Goal: Entertainment & Leisure: Browse casually

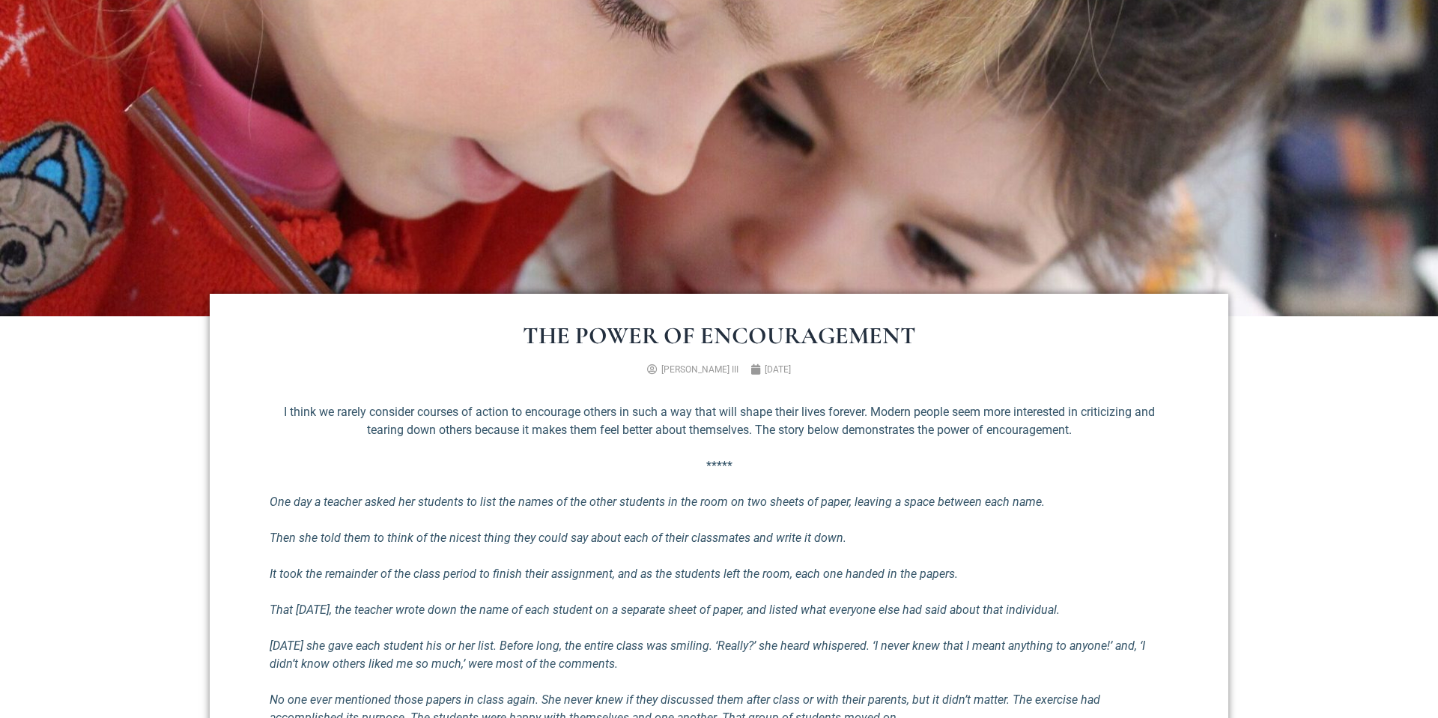
scroll to position [498, 0]
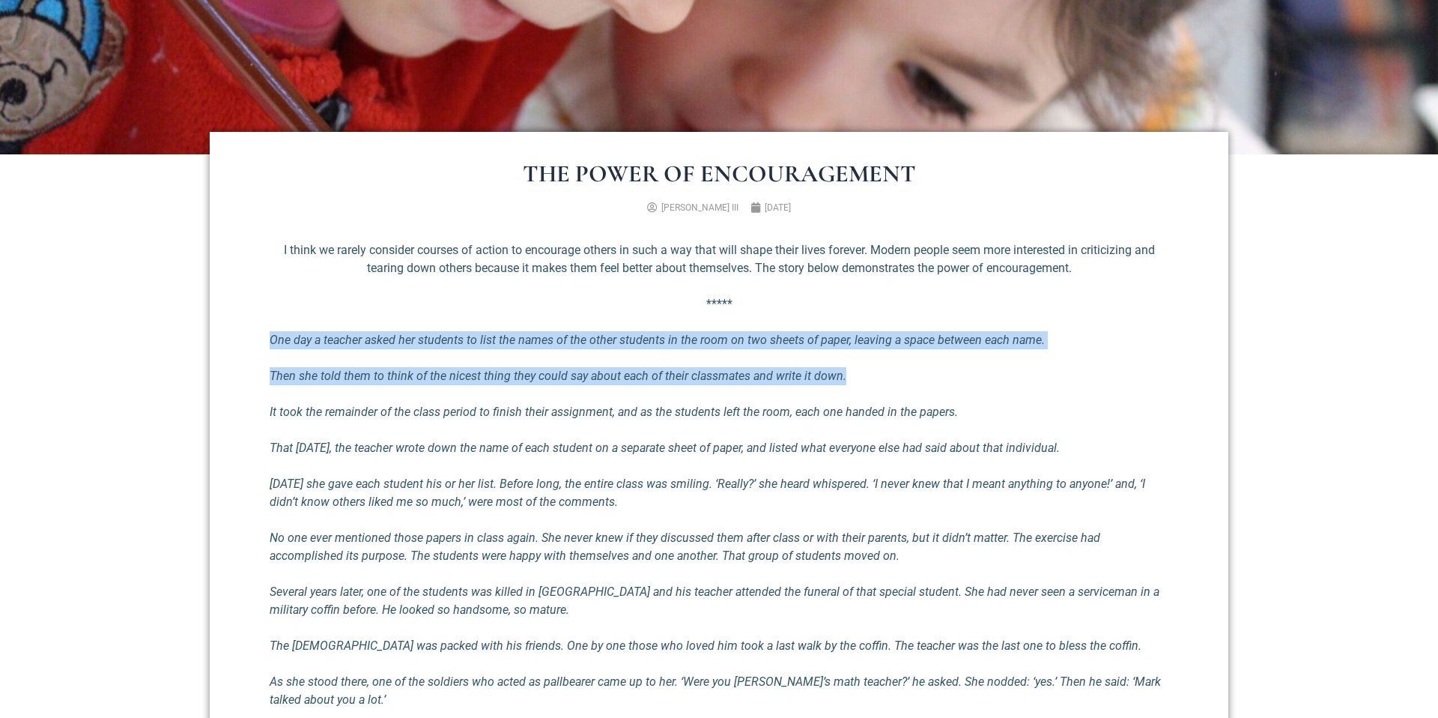
drag, startPoint x: 625, startPoint y: 330, endPoint x: 769, endPoint y: 390, distance: 156.1
drag, startPoint x: 769, startPoint y: 390, endPoint x: 716, endPoint y: 334, distance: 77.4
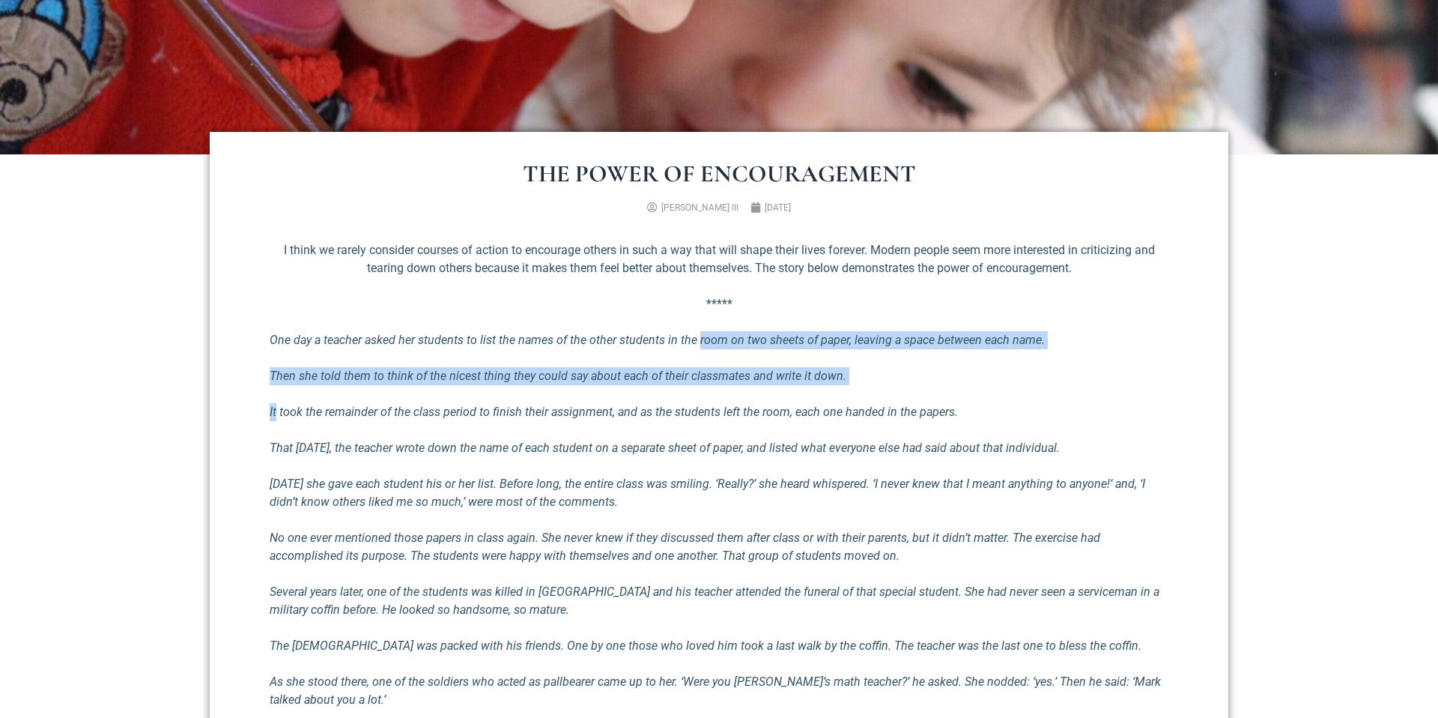
click at [716, 334] on em "One day a teacher asked her students to list the names of the other students in…" at bounding box center [657, 340] width 775 height 14
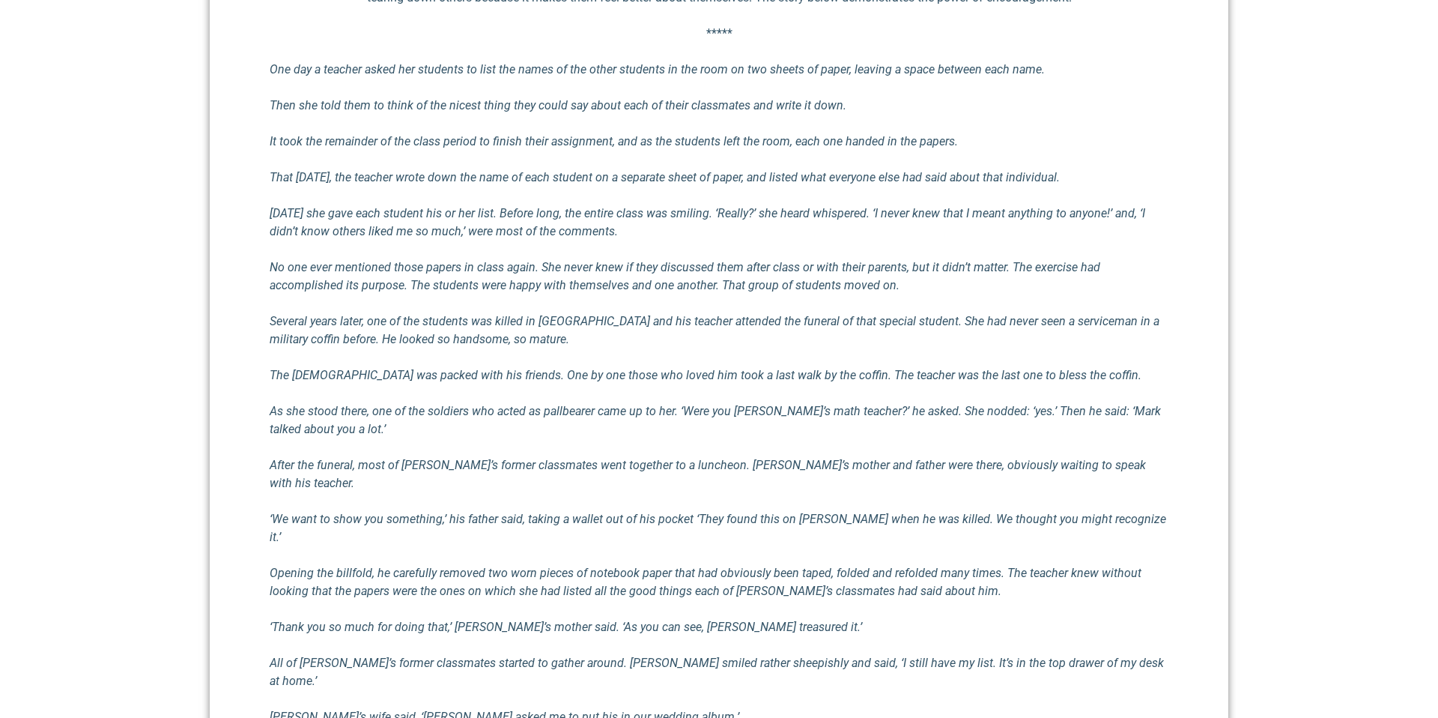
scroll to position [771, 0]
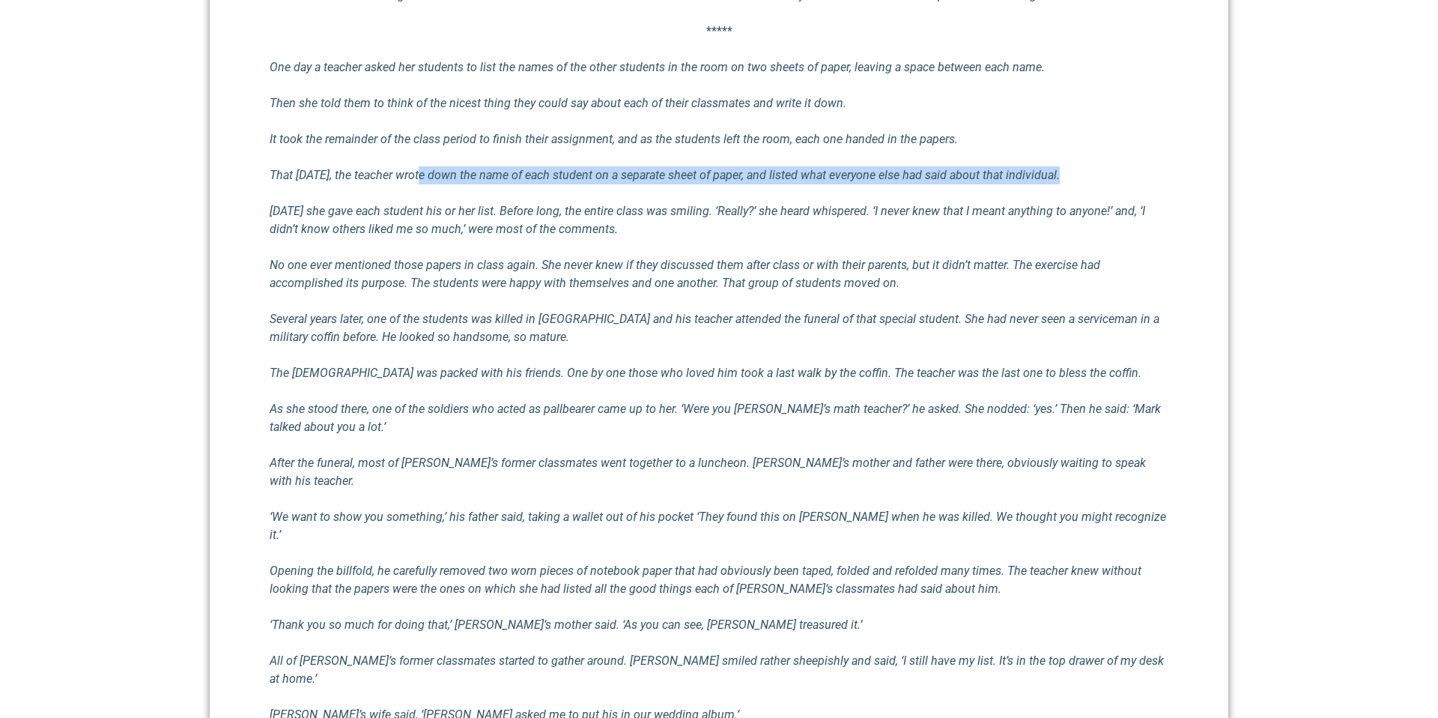
drag, startPoint x: 421, startPoint y: 168, endPoint x: 566, endPoint y: 196, distance: 148.1
click at [566, 196] on div "I think we rarely consider courses of action to encourage others in such a way …" at bounding box center [719, 460] width 899 height 983
click at [567, 196] on div "I think we rarely consider courses of action to encourage others in such a way …" at bounding box center [719, 460] width 899 height 983
drag, startPoint x: 567, startPoint y: 196, endPoint x: 529, endPoint y: 169, distance: 47.2
click at [529, 169] on div "I think we rarely consider courses of action to encourage others in such a way …" at bounding box center [719, 460] width 899 height 983
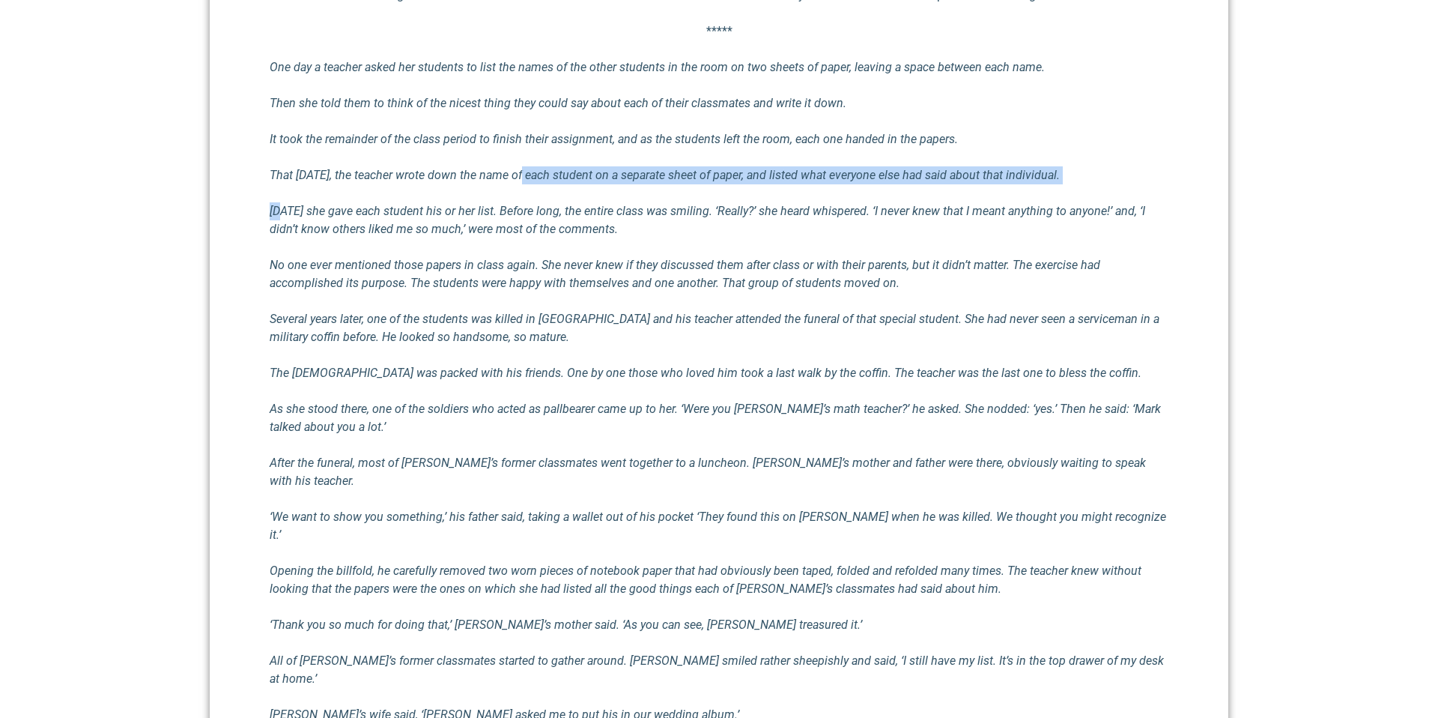
click at [529, 169] on em "That [DATE], the teacher wrote down the name of each student on a separate shee…" at bounding box center [665, 175] width 790 height 14
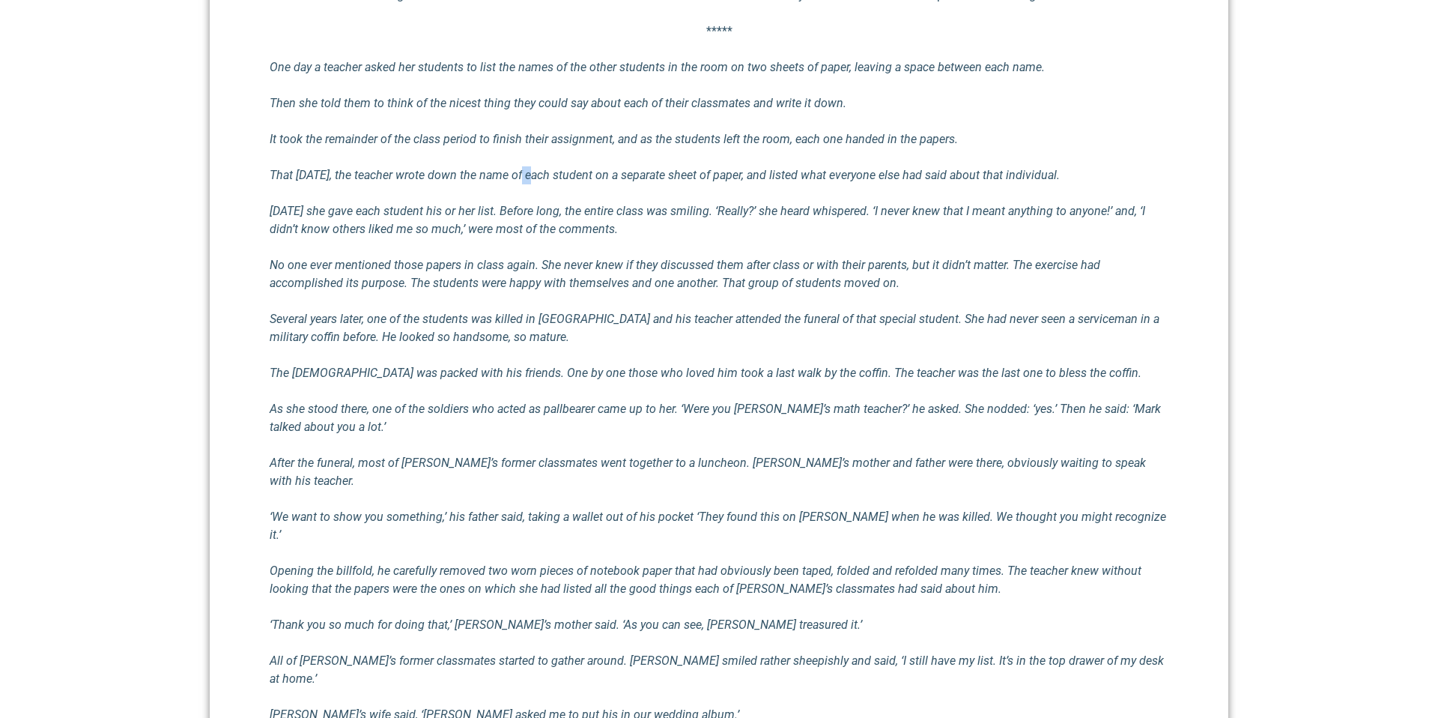
click at [529, 169] on em "That [DATE], the teacher wrote down the name of each student on a separate shee…" at bounding box center [665, 175] width 790 height 14
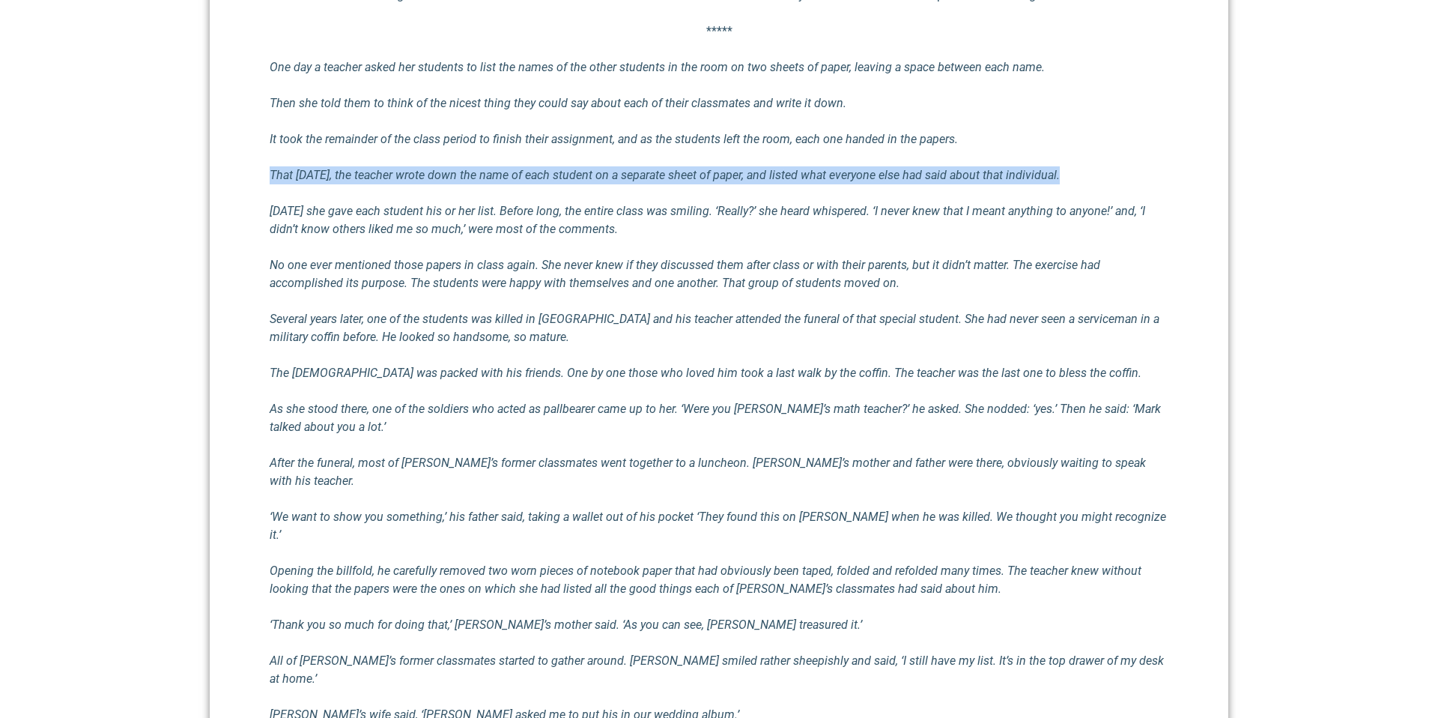
click at [529, 169] on em "That [DATE], the teacher wrote down the name of each student on a separate shee…" at bounding box center [665, 175] width 790 height 14
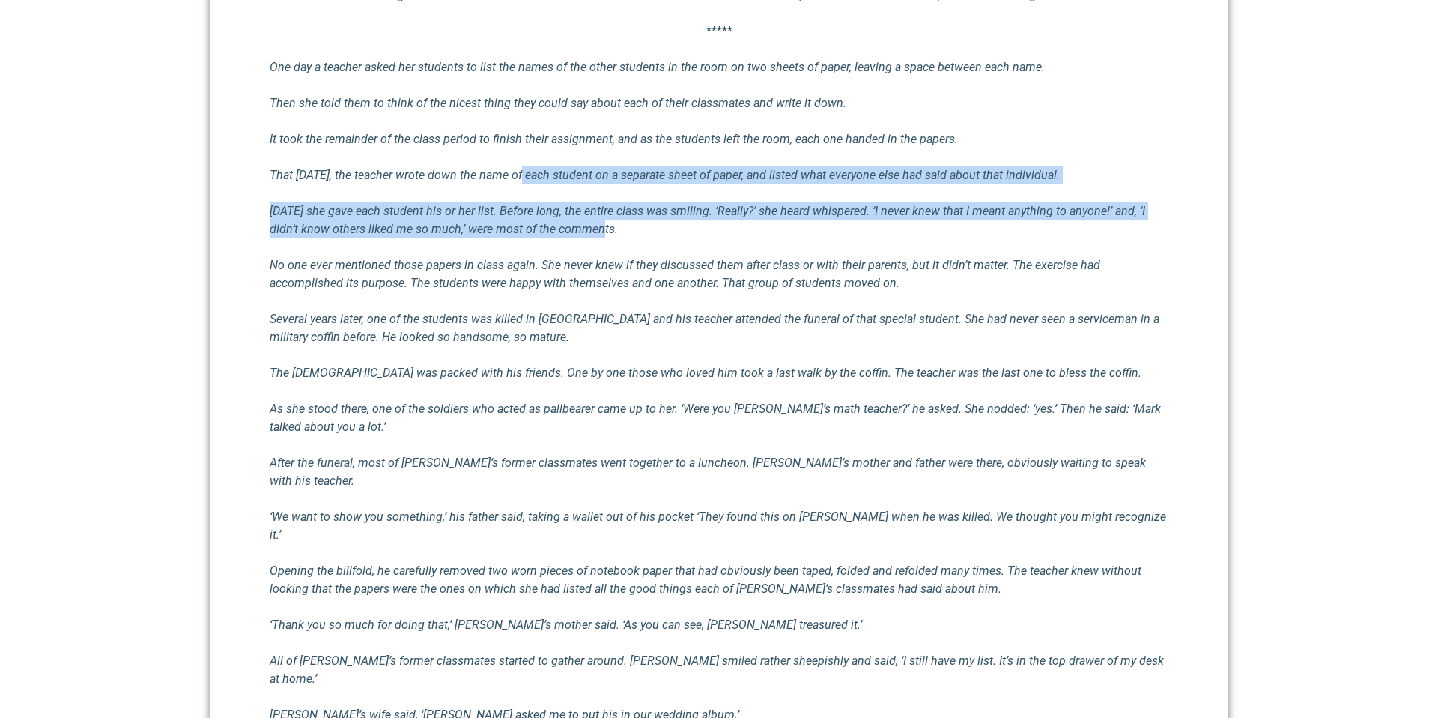
drag, startPoint x: 525, startPoint y: 166, endPoint x: 580, endPoint y: 231, distance: 84.5
click at [580, 231] on div "I think we rarely consider courses of action to encourage others in such a way …" at bounding box center [719, 460] width 899 height 983
click at [580, 231] on em "[DATE] she gave each student his or her list. Before long, the entire class was…" at bounding box center [708, 220] width 876 height 32
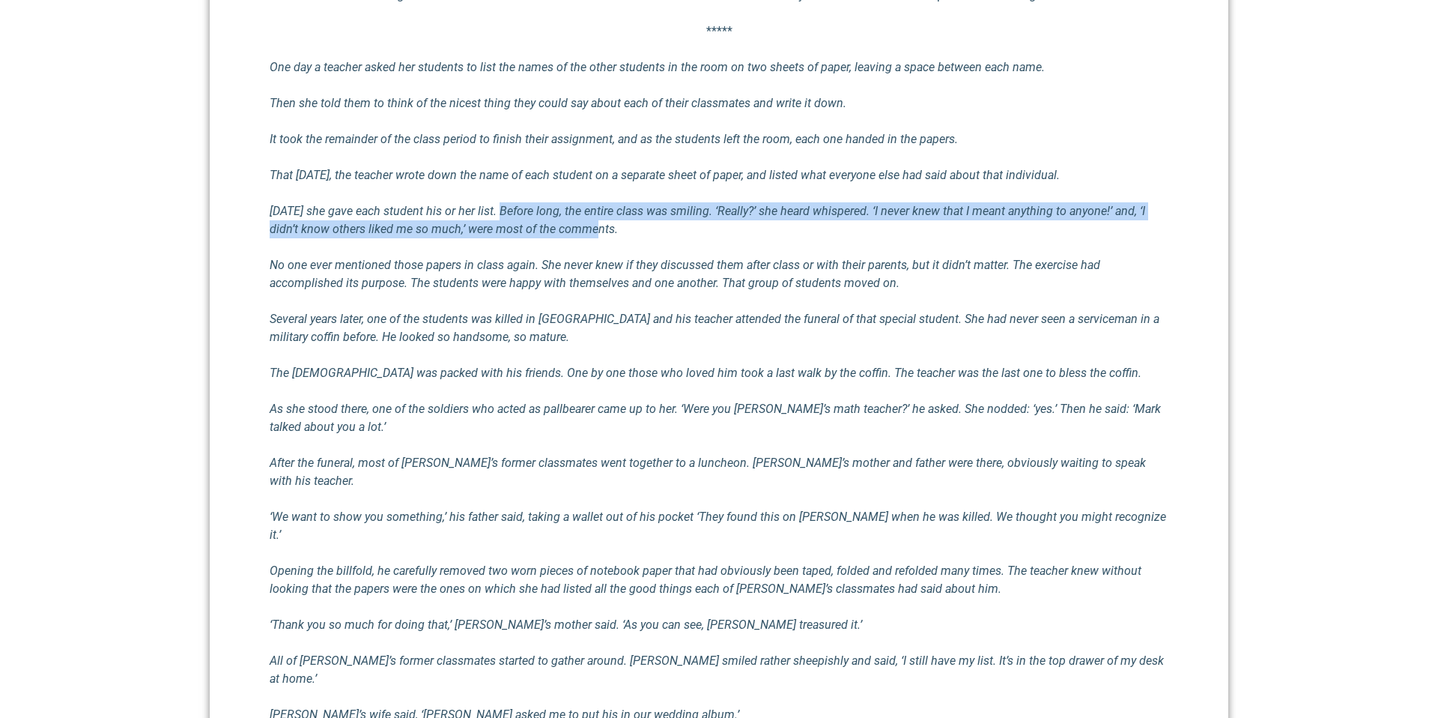
drag, startPoint x: 566, startPoint y: 225, endPoint x: 513, endPoint y: 209, distance: 55.7
click at [513, 209] on em "[DATE] she gave each student his or her list. Before long, the entire class was…" at bounding box center [708, 220] width 876 height 32
click at [512, 209] on em "[DATE] she gave each student his or her list. Before long, the entire class was…" at bounding box center [708, 220] width 876 height 32
drag, startPoint x: 445, startPoint y: 205, endPoint x: 631, endPoint y: 229, distance: 188.0
click at [631, 229] on p "[DATE] she gave each student his or her list. Before long, the entire class was…" at bounding box center [719, 220] width 899 height 36
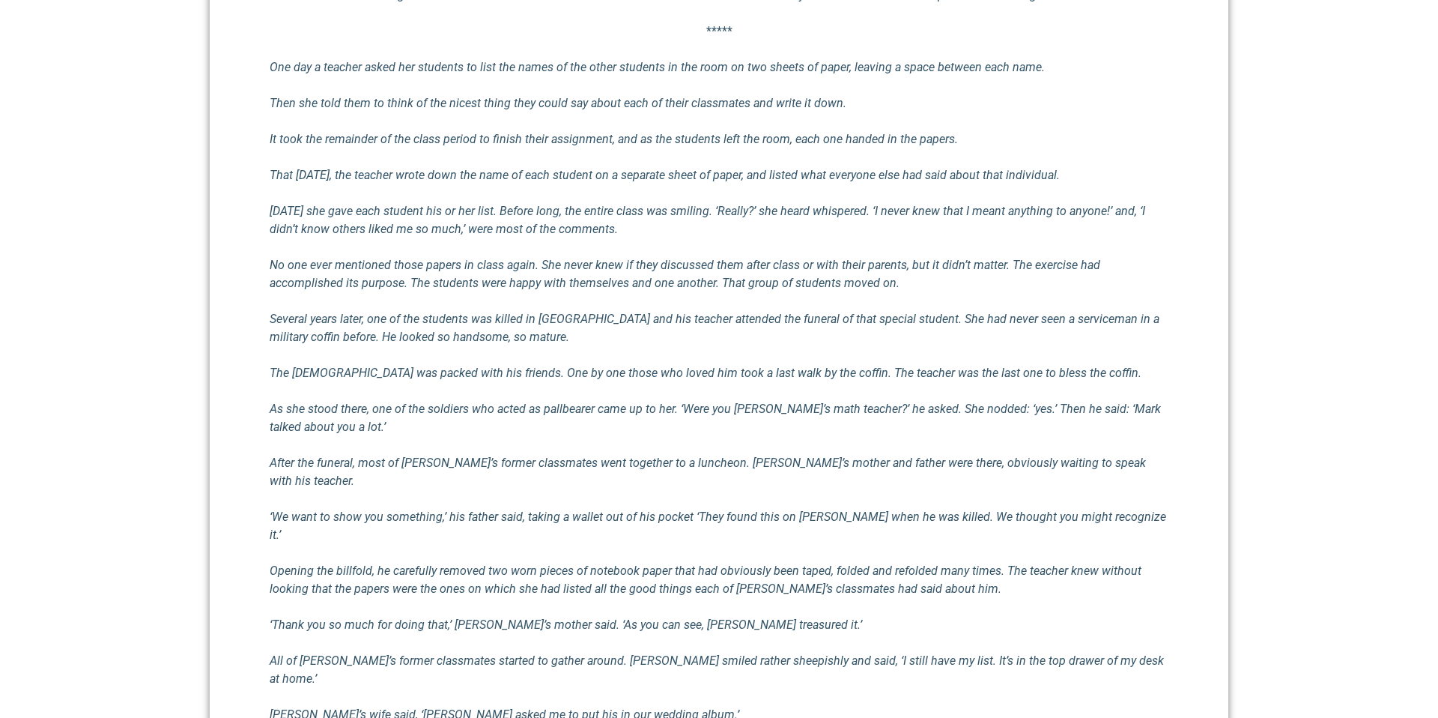
drag, startPoint x: 623, startPoint y: 228, endPoint x: 613, endPoint y: 226, distance: 9.9
click at [620, 227] on p "[DATE] she gave each student his or her list. Before long, the entire class was…" at bounding box center [719, 220] width 899 height 36
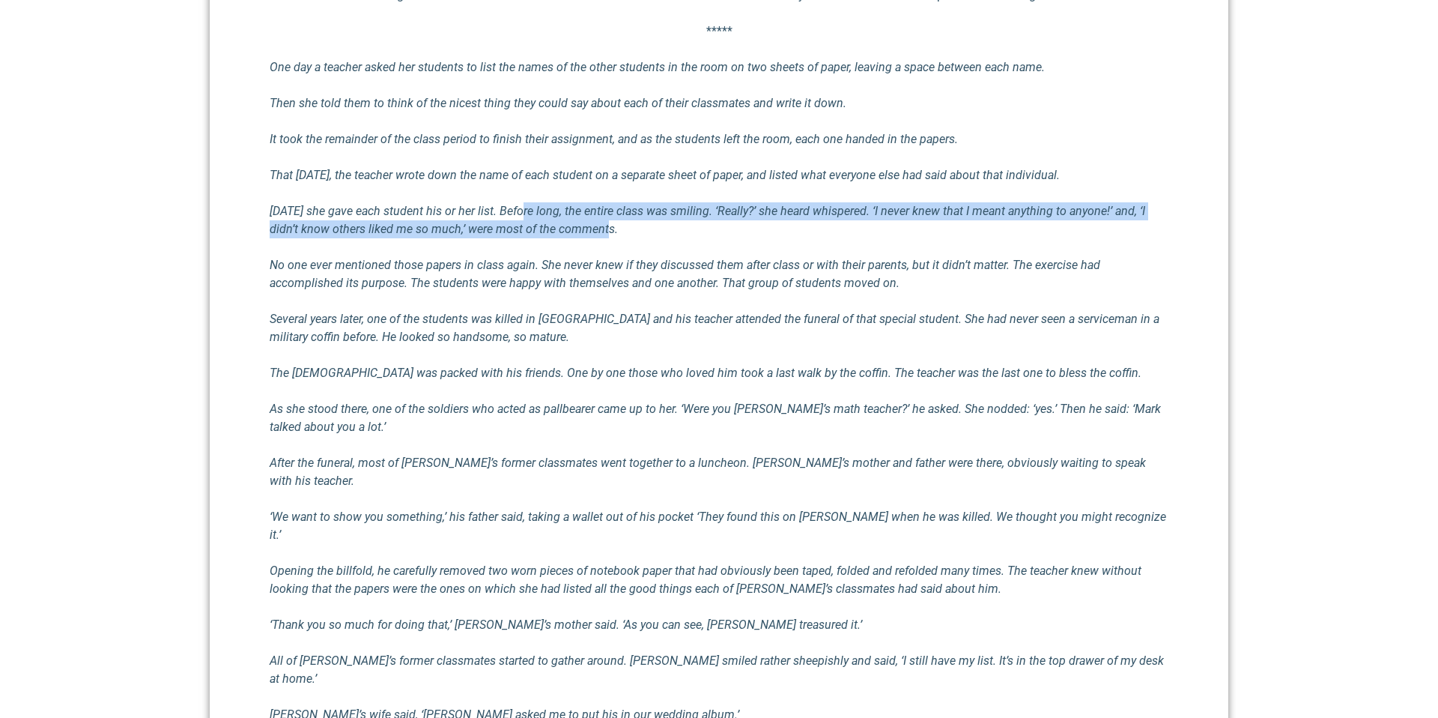
drag, startPoint x: 585, startPoint y: 221, endPoint x: 527, endPoint y: 210, distance: 58.8
click at [527, 210] on em "[DATE] she gave each student his or her list. Before long, the entire class was…" at bounding box center [708, 220] width 876 height 32
drag, startPoint x: 664, startPoint y: 228, endPoint x: 746, endPoint y: 240, distance: 82.6
click at [746, 240] on div "I think we rarely consider courses of action to encourage others in such a way …" at bounding box center [719, 460] width 899 height 983
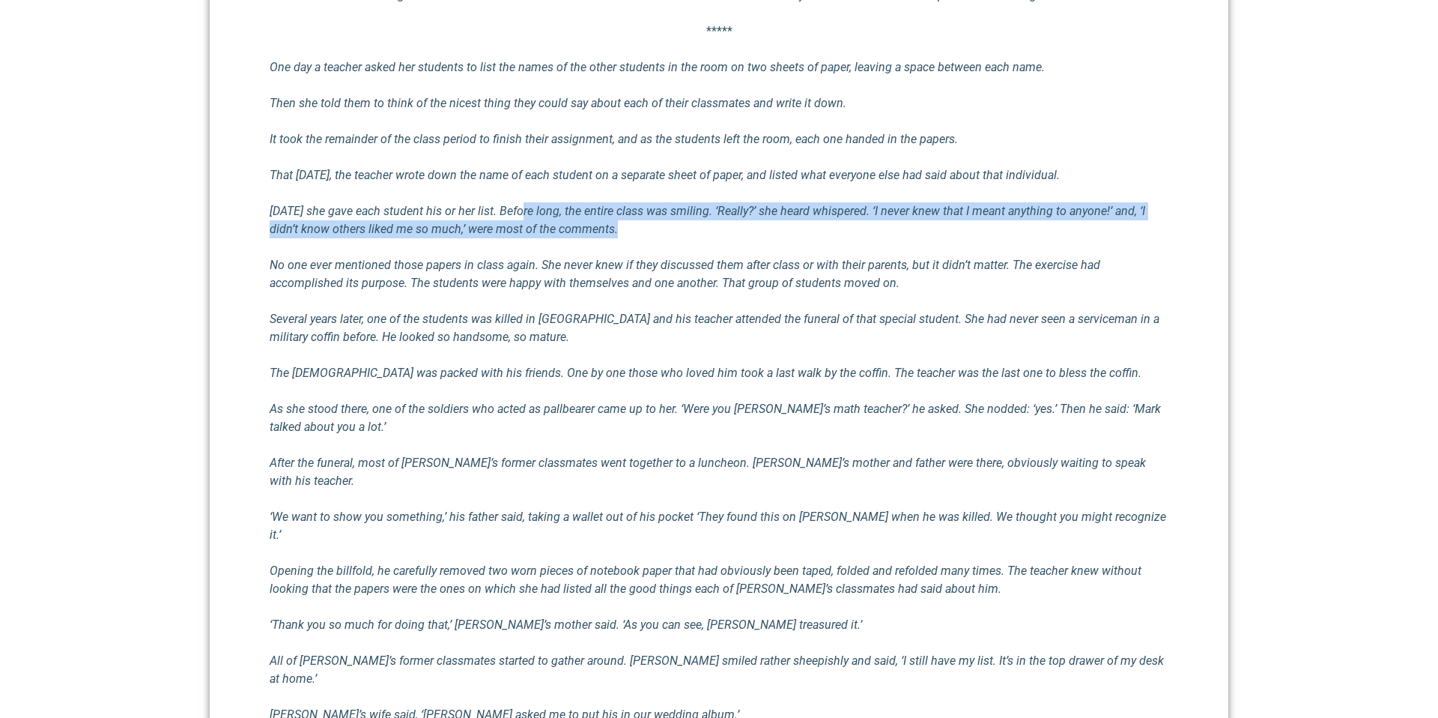
click at [748, 240] on div "I think we rarely consider courses of action to encourage others in such a way …" at bounding box center [719, 460] width 899 height 983
drag, startPoint x: 722, startPoint y: 233, endPoint x: 613, endPoint y: 201, distance: 113.8
click at [613, 201] on div "I think we rarely consider courses of action to encourage others in such a way …" at bounding box center [719, 460] width 899 height 983
click at [613, 202] on p "[DATE] she gave each student his or her list. Before long, the entire class was…" at bounding box center [719, 220] width 899 height 36
drag, startPoint x: 616, startPoint y: 210, endPoint x: 649, endPoint y: 240, distance: 45.0
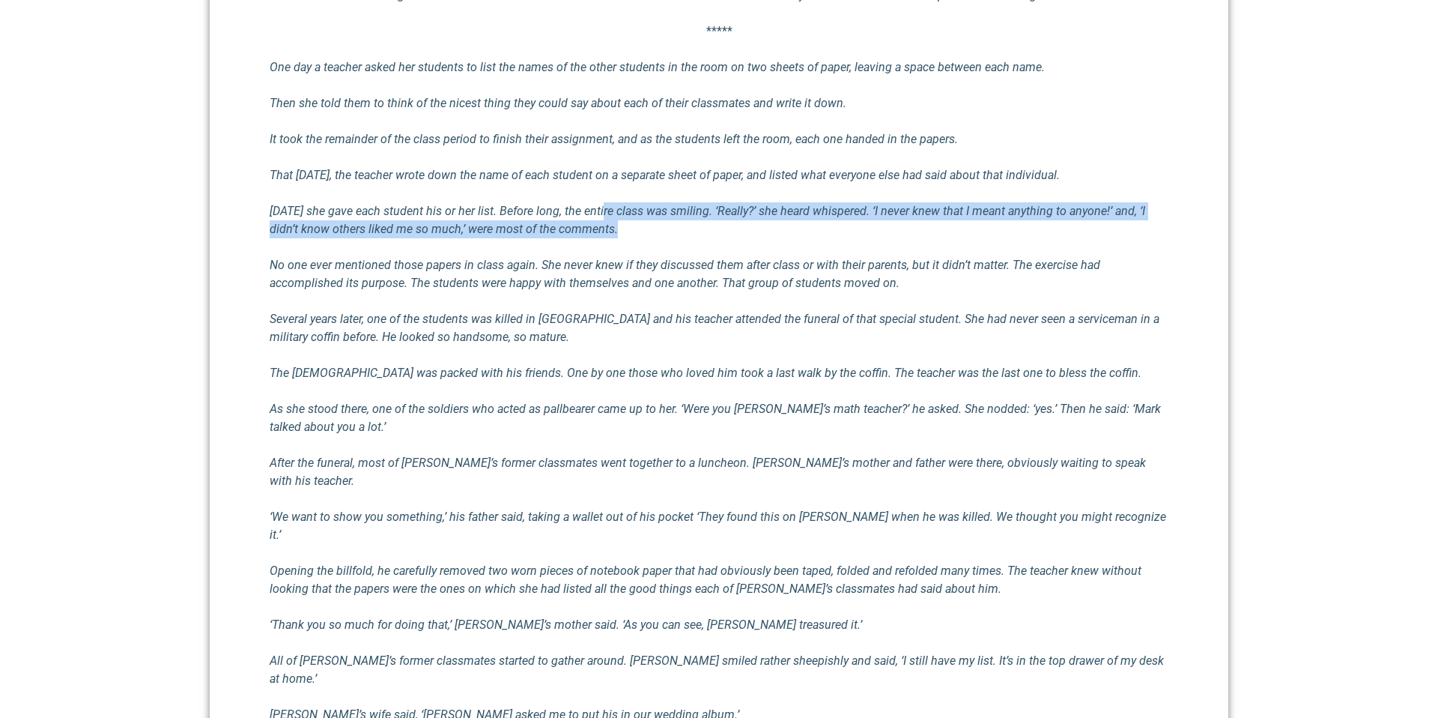
click at [649, 240] on div "I think we rarely consider courses of action to encourage others in such a way …" at bounding box center [719, 460] width 899 height 983
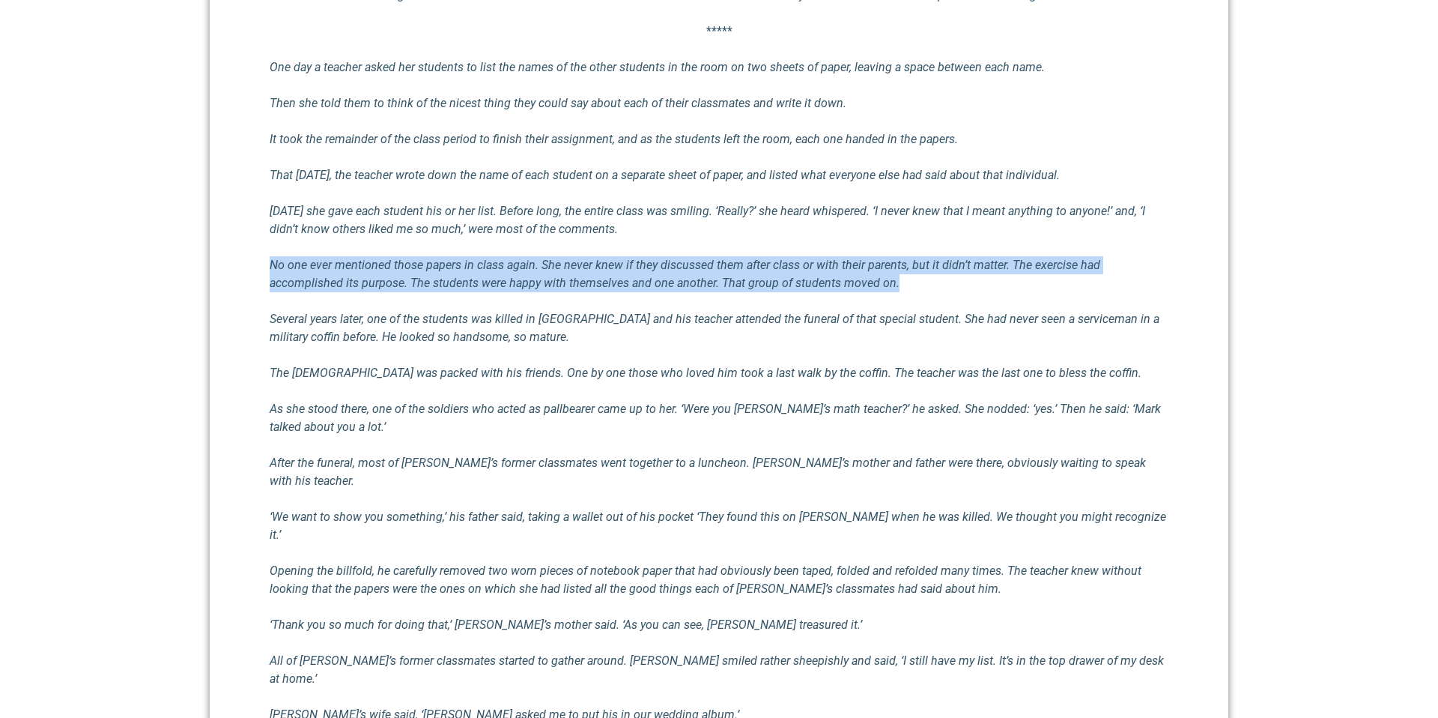
drag, startPoint x: 650, startPoint y: 245, endPoint x: 751, endPoint y: 300, distance: 115.3
click at [751, 300] on div "I think we rarely consider courses of action to encourage others in such a way …" at bounding box center [719, 460] width 899 height 983
drag, startPoint x: 751, startPoint y: 300, endPoint x: 697, endPoint y: 255, distance: 70.7
click at [697, 255] on div "I think we rarely consider courses of action to encourage others in such a way …" at bounding box center [719, 460] width 899 height 983
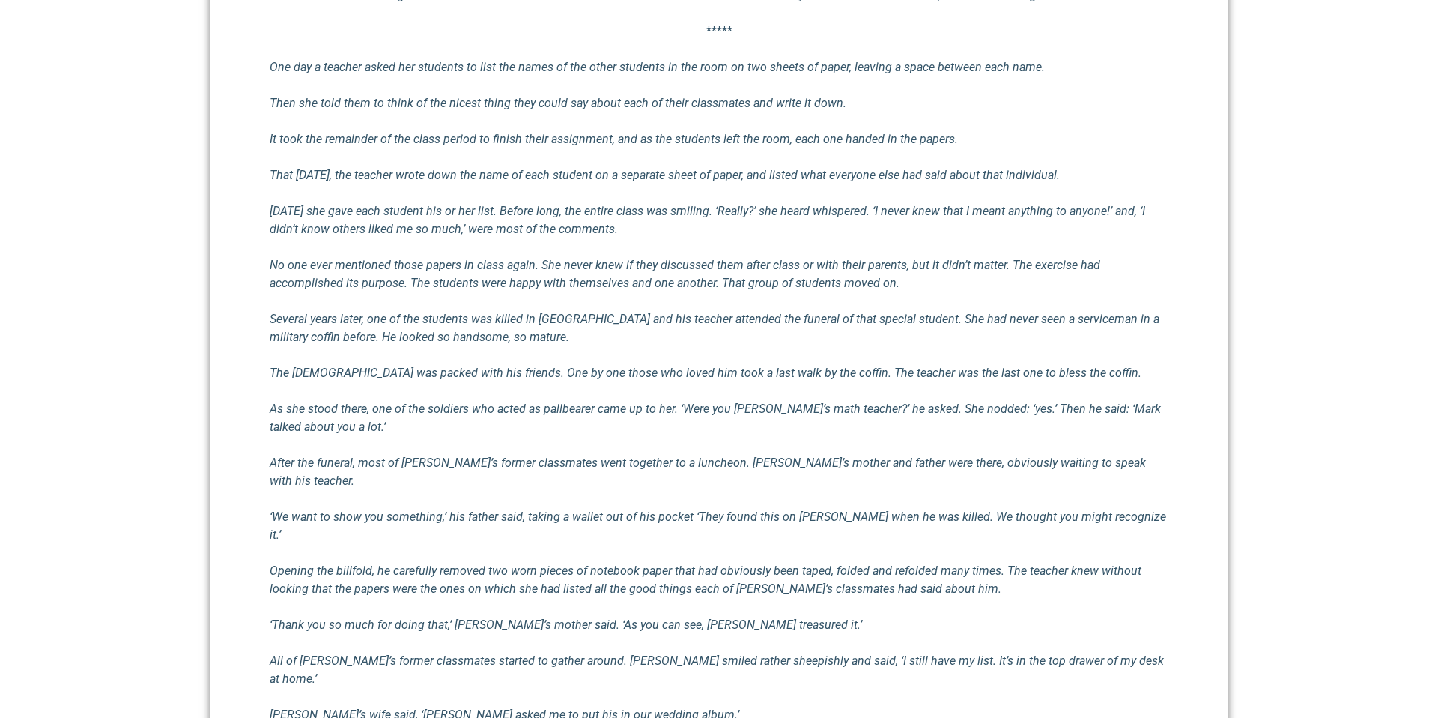
click at [697, 254] on div "I think we rarely consider courses of action to encourage others in such a way …" at bounding box center [719, 460] width 899 height 983
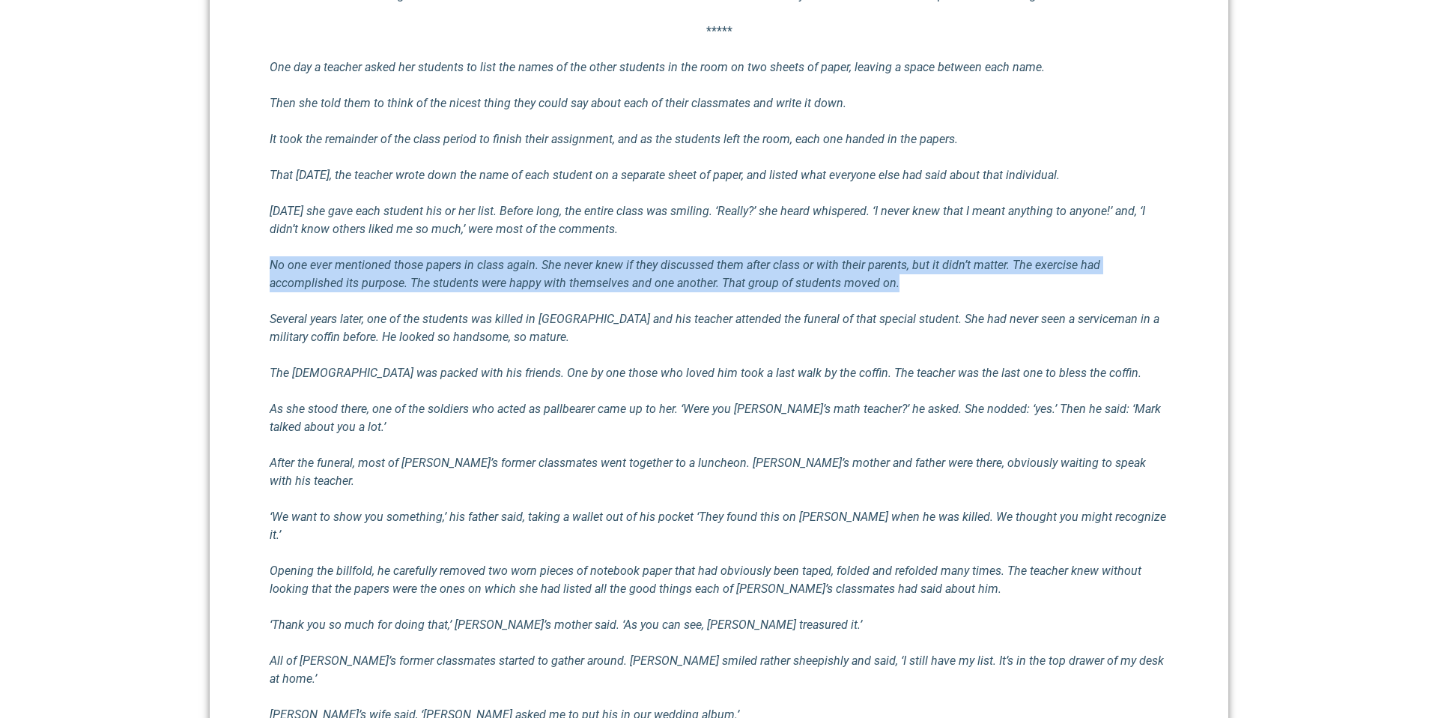
drag, startPoint x: 691, startPoint y: 249, endPoint x: 938, endPoint y: 288, distance: 250.1
click at [938, 288] on div "I think we rarely consider courses of action to encourage others in such a way …" at bounding box center [719, 460] width 899 height 983
click at [938, 288] on p "No one ever mentioned those papers in class again. She never knew if they discu…" at bounding box center [719, 274] width 899 height 36
drag, startPoint x: 938, startPoint y: 288, endPoint x: 751, endPoint y: 249, distance: 190.5
click at [751, 249] on div "I think we rarely consider courses of action to encourage others in such a way …" at bounding box center [719, 460] width 899 height 983
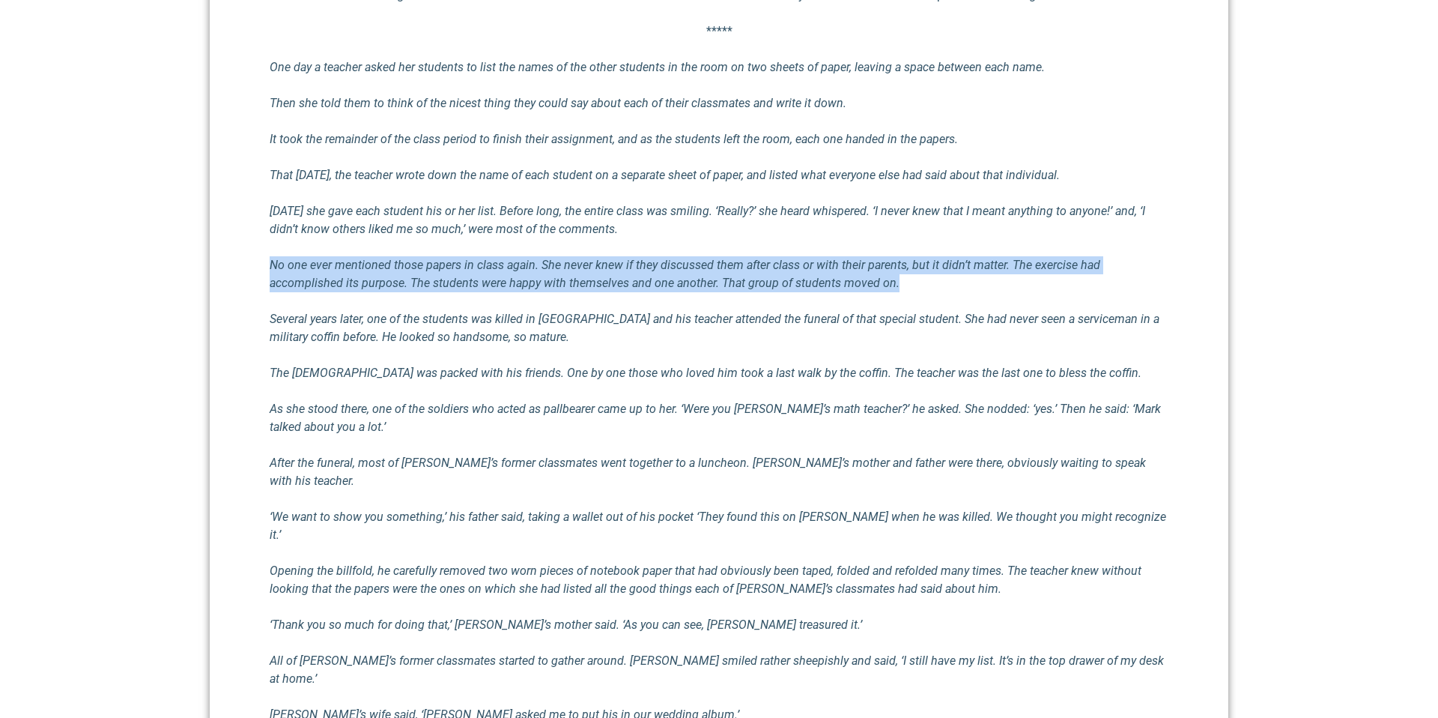
click at [750, 250] on div "I think we rarely consider courses of action to encourage others in such a way …" at bounding box center [719, 460] width 899 height 983
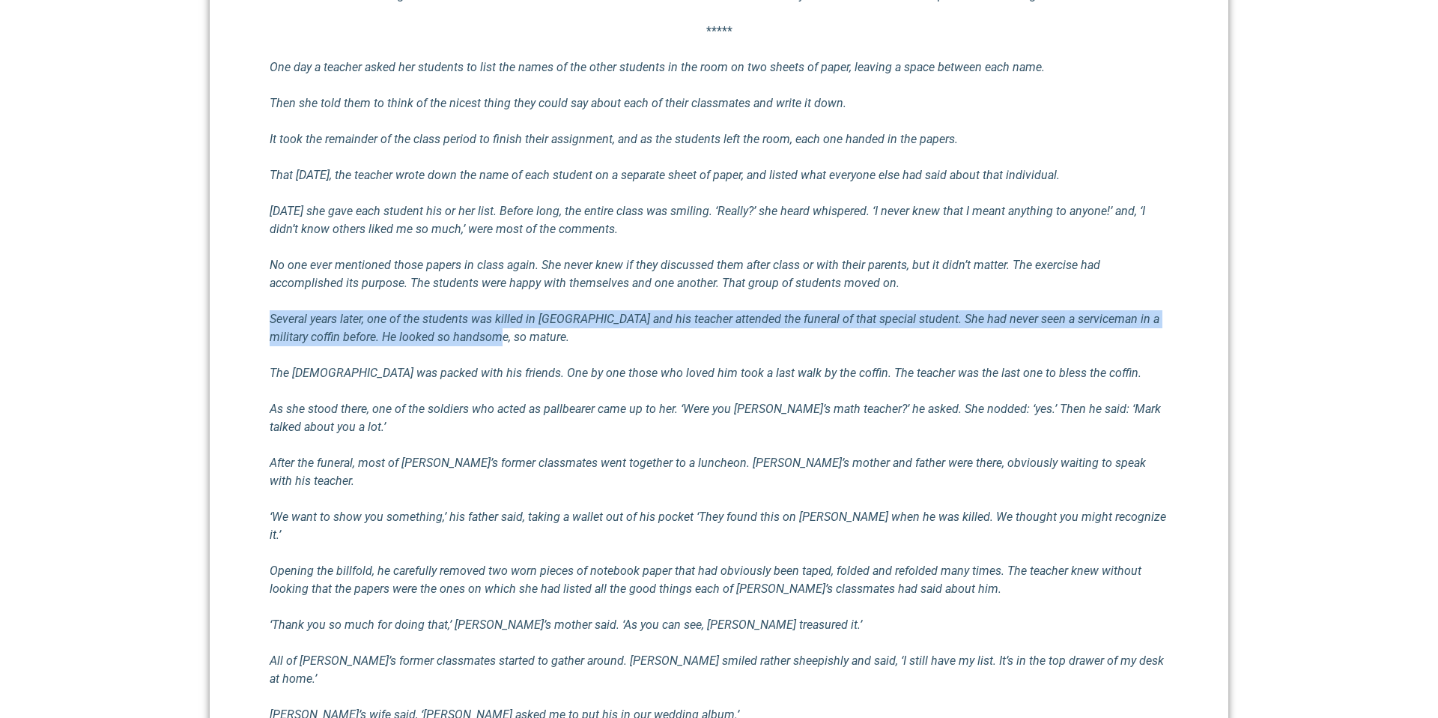
drag, startPoint x: 645, startPoint y: 300, endPoint x: 671, endPoint y: 333, distance: 41.5
click at [671, 333] on div "I think we rarely consider courses of action to encourage others in such a way …" at bounding box center [719, 460] width 899 height 983
click at [671, 333] on p "Several years later, one of the students was killed in [GEOGRAPHIC_DATA] and hi…" at bounding box center [719, 328] width 899 height 36
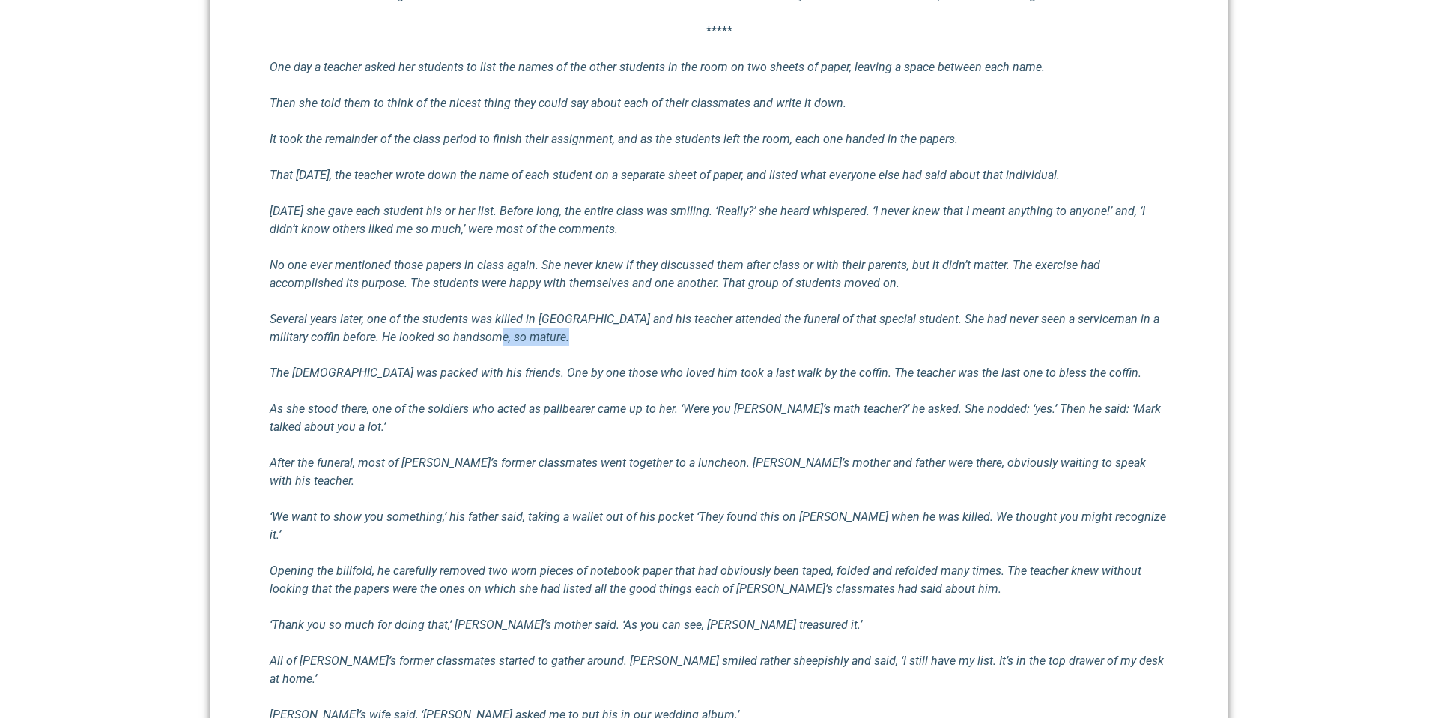
click at [671, 333] on p "Several years later, one of the students was killed in [GEOGRAPHIC_DATA] and hi…" at bounding box center [719, 328] width 899 height 36
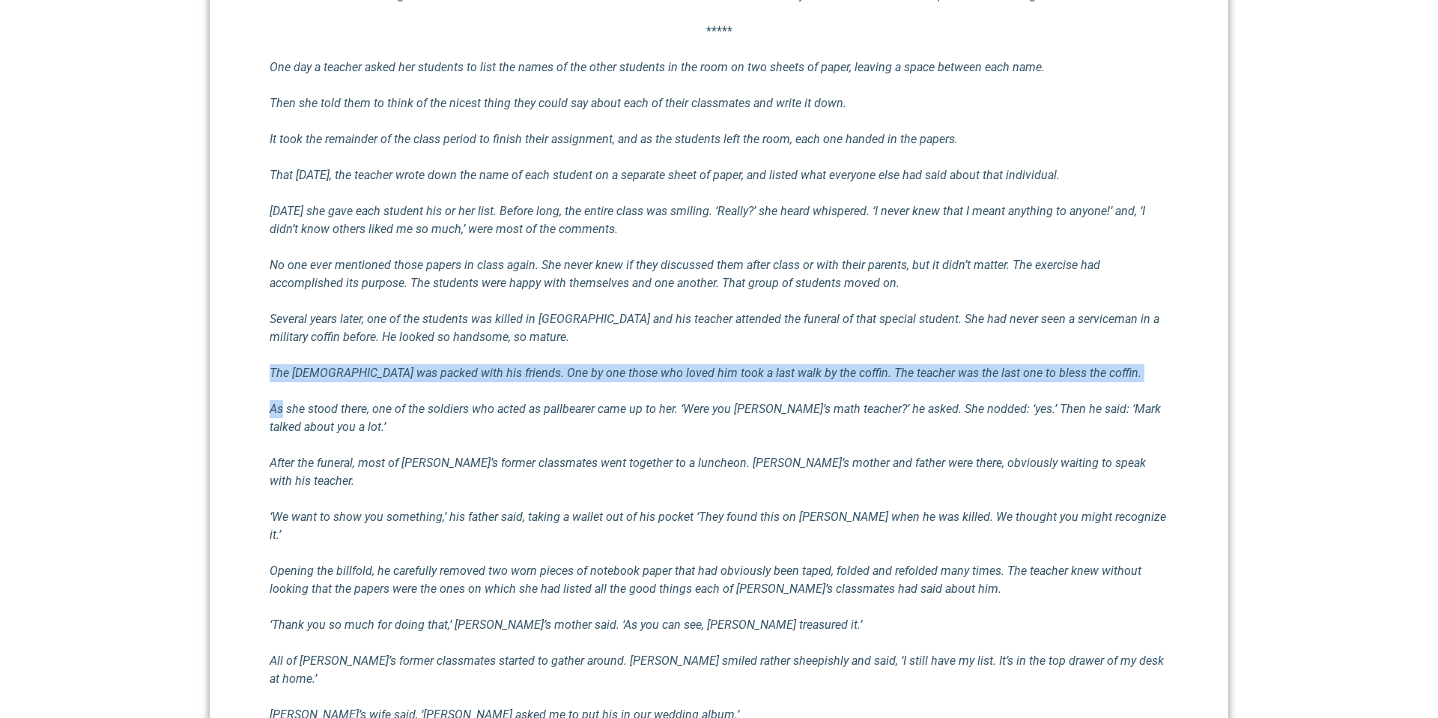
drag, startPoint x: 688, startPoint y: 352, endPoint x: 750, endPoint y: 382, distance: 69.0
click at [750, 382] on div "I think we rarely consider courses of action to encourage others in such a way …" at bounding box center [719, 460] width 899 height 983
drag, startPoint x: 748, startPoint y: 380, endPoint x: 734, endPoint y: 358, distance: 26.6
click at [734, 359] on div "I think we rarely consider courses of action to encourage others in such a way …" at bounding box center [719, 460] width 899 height 983
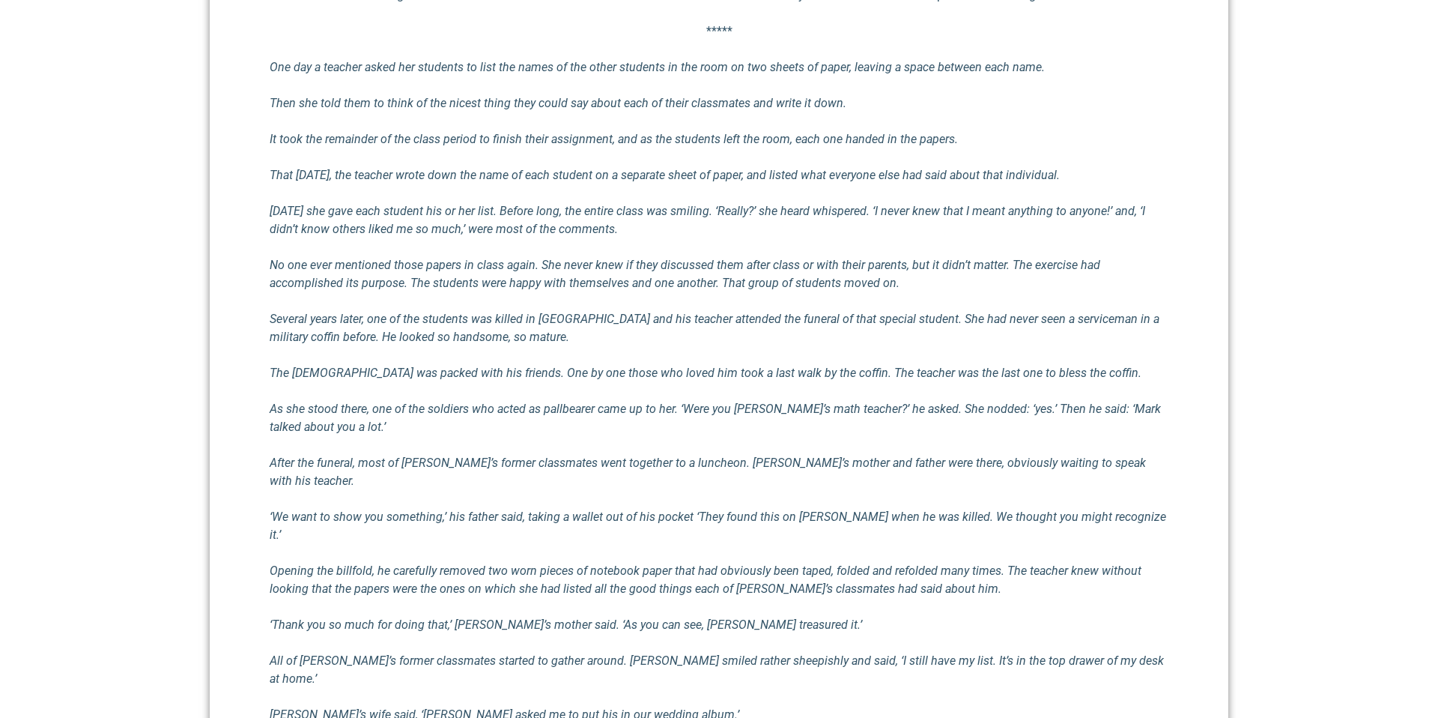
click at [735, 359] on div "I think we rarely consider courses of action to encourage others in such a way …" at bounding box center [719, 460] width 899 height 983
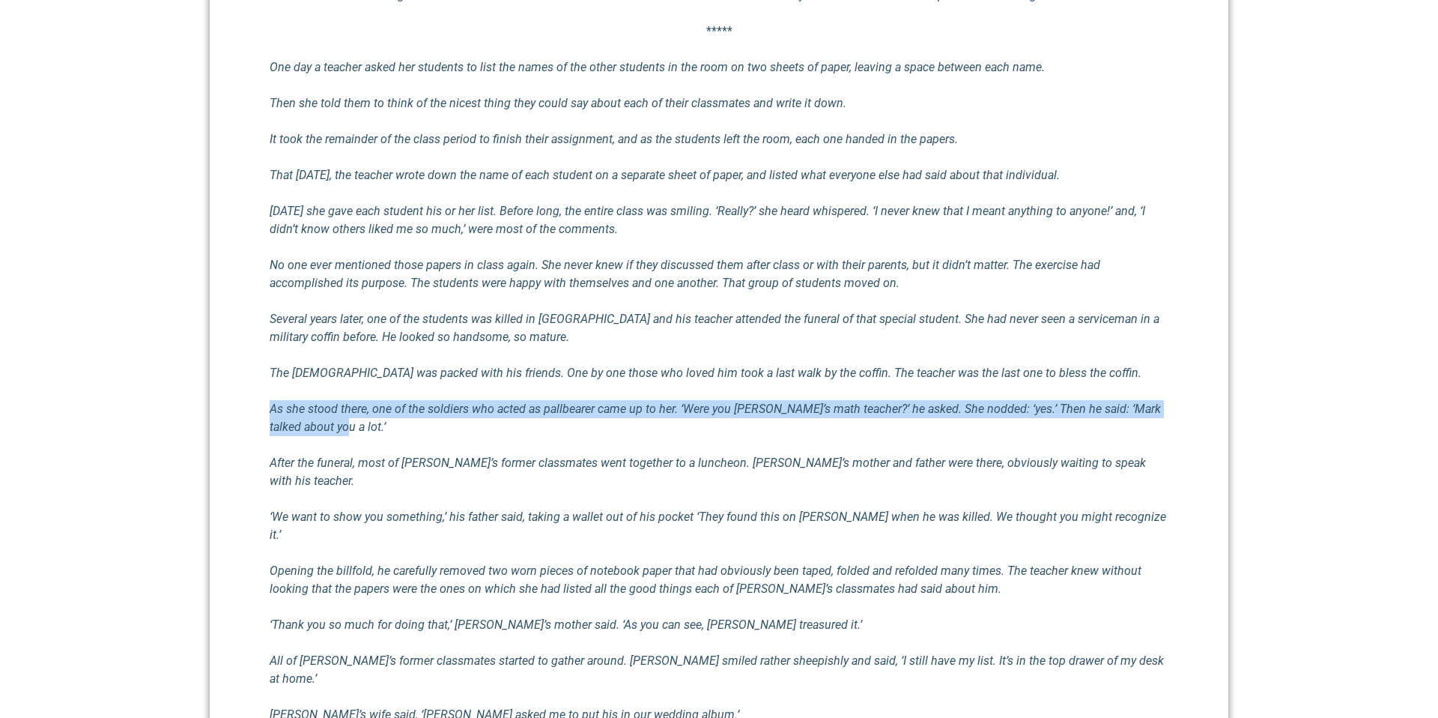
drag, startPoint x: 759, startPoint y: 413, endPoint x: 801, endPoint y: 429, distance: 45.8
click at [801, 429] on div "I think we rarely consider courses of action to encourage others in such a way …" at bounding box center [719, 460] width 899 height 983
click at [801, 429] on p "As she stood there, one of the soldiers who acted as pallbearer came up to her.…" at bounding box center [719, 418] width 899 height 36
drag, startPoint x: 801, startPoint y: 429, endPoint x: 745, endPoint y: 395, distance: 65.9
click at [745, 395] on div "I think we rarely consider courses of action to encourage others in such a way …" at bounding box center [719, 460] width 899 height 983
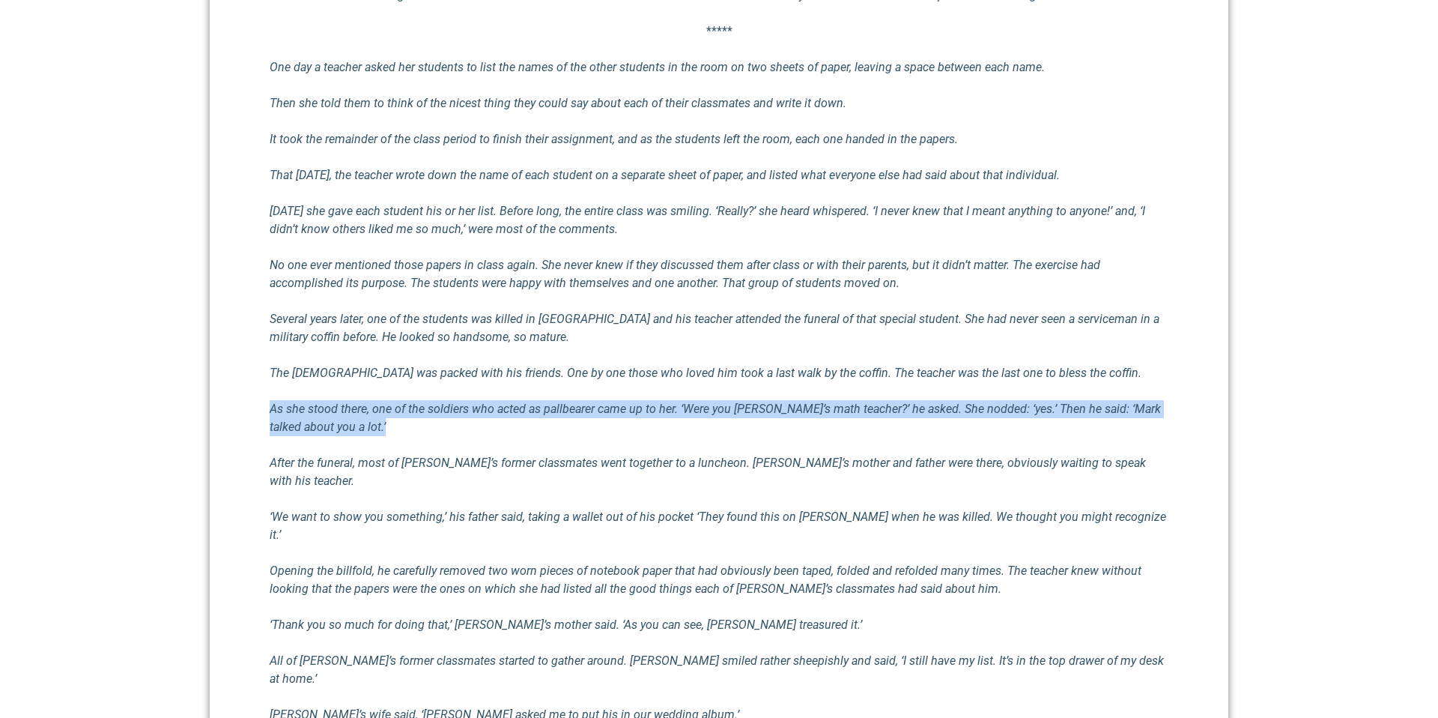
click at [745, 394] on div "I think we rarely consider courses of action to encourage others in such a way …" at bounding box center [719, 460] width 899 height 983
drag, startPoint x: 768, startPoint y: 407, endPoint x: 805, endPoint y: 428, distance: 42.6
click at [805, 428] on div "I think we rarely consider courses of action to encourage others in such a way …" at bounding box center [719, 460] width 899 height 983
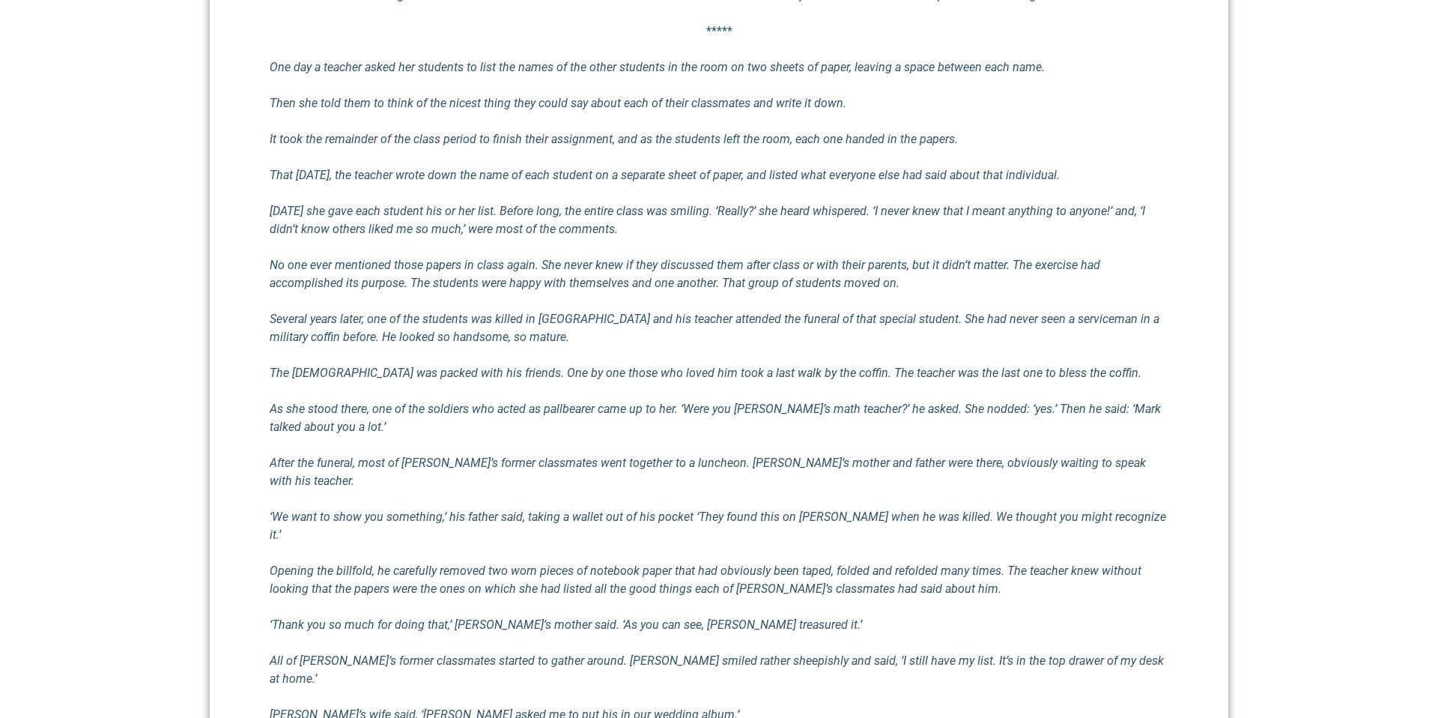
click at [805, 428] on p "As she stood there, one of the soldiers who acted as pallbearer came up to her.…" at bounding box center [719, 418] width 899 height 36
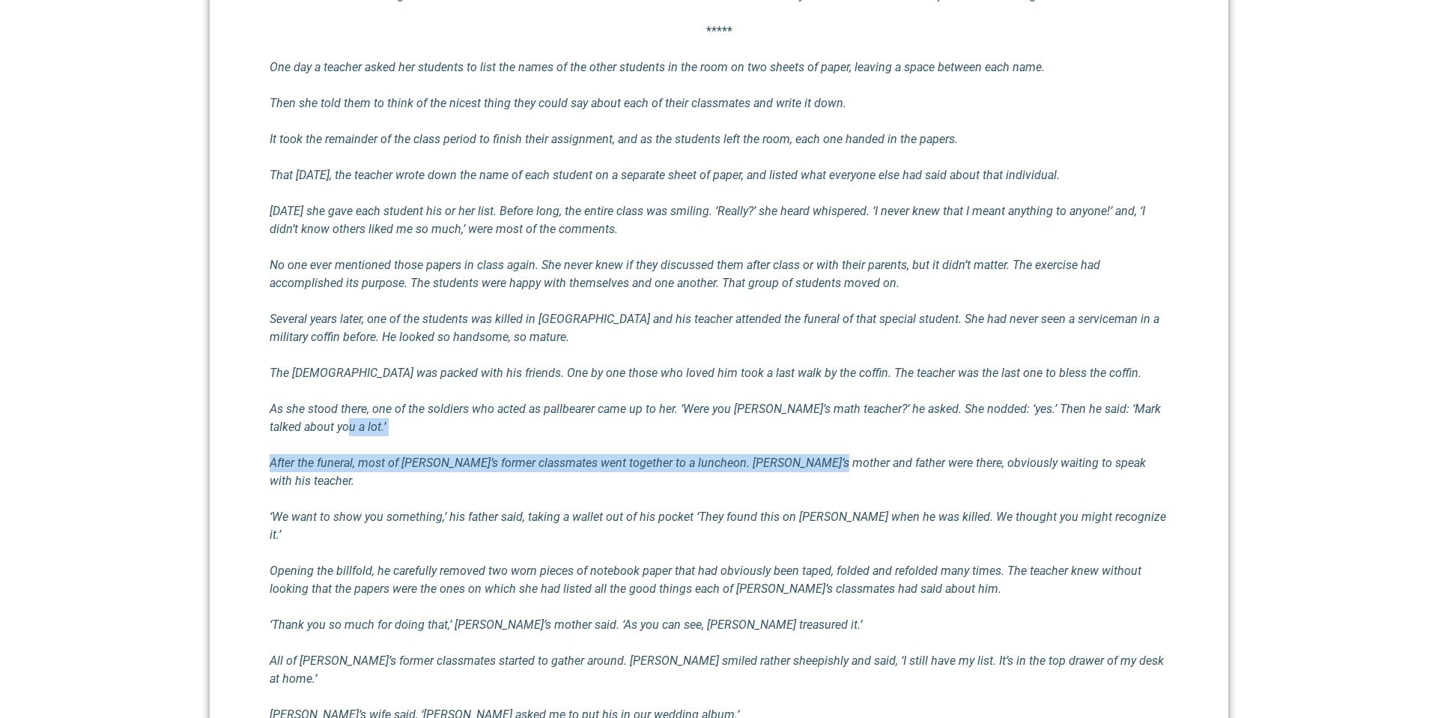
drag, startPoint x: 804, startPoint y: 428, endPoint x: 794, endPoint y: 470, distance: 43.2
click at [794, 470] on div "I think we rarely consider courses of action to encourage others in such a way …" at bounding box center [719, 460] width 899 height 983
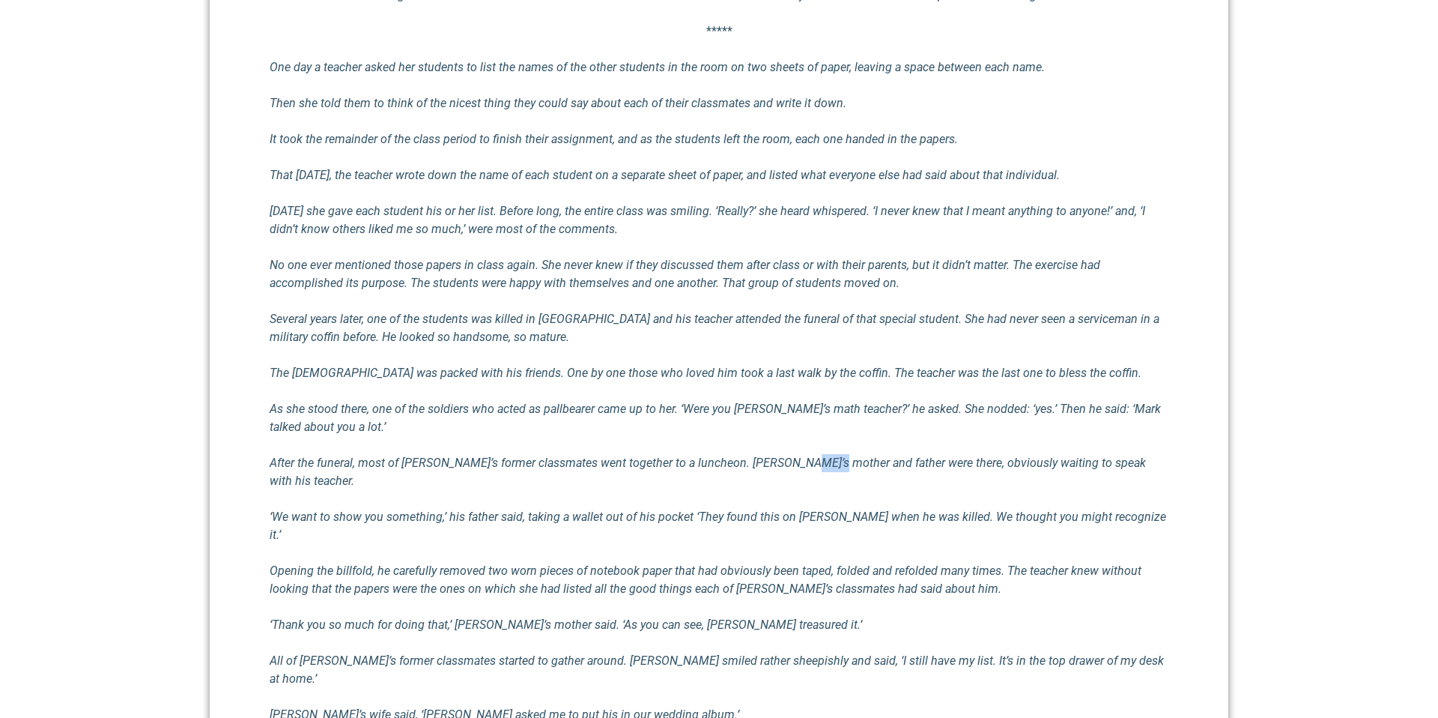
click at [794, 470] on p "After the funeral, most of [PERSON_NAME]’s former classmates went together to a…" at bounding box center [719, 472] width 899 height 36
click at [801, 479] on div "I think we rarely consider courses of action to encourage others in such a way …" at bounding box center [719, 460] width 899 height 983
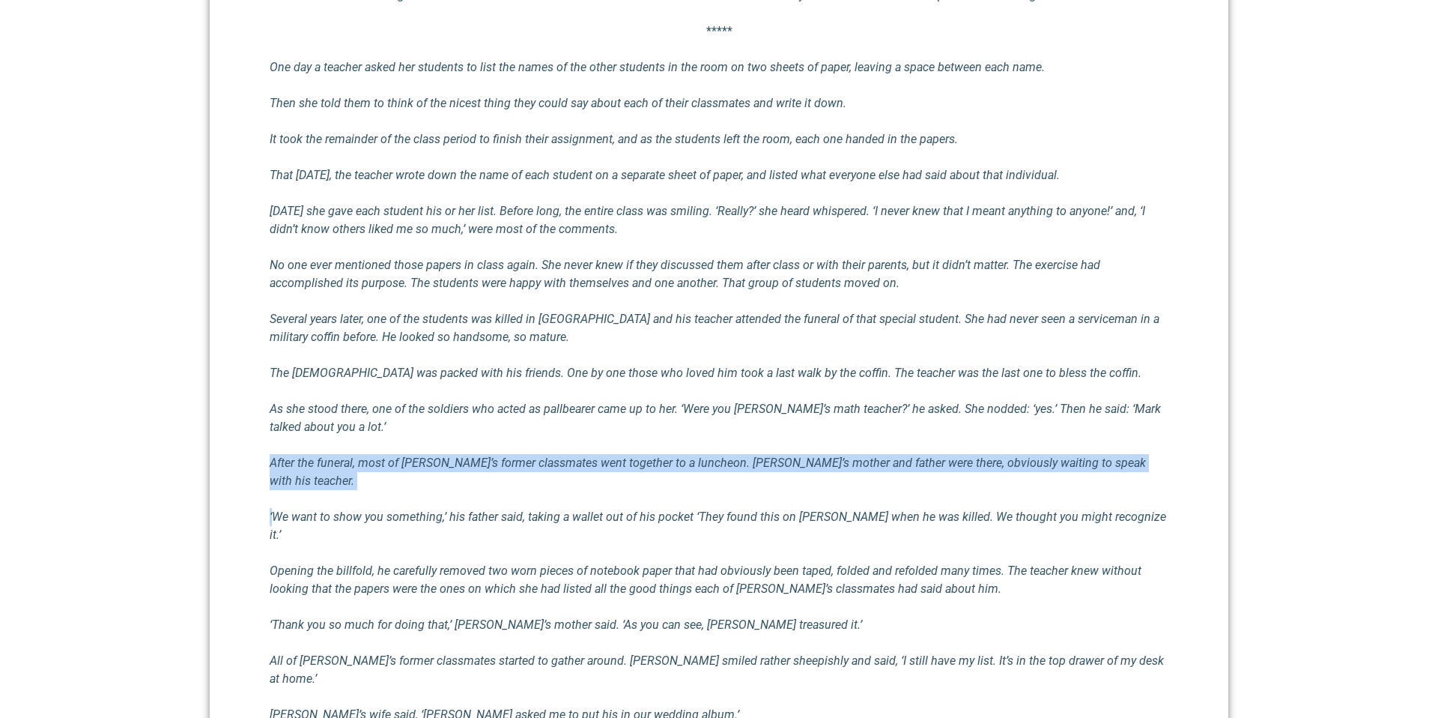
drag, startPoint x: 801, startPoint y: 479, endPoint x: 770, endPoint y: 442, distance: 48.9
click at [770, 442] on div "I think we rarely consider courses of action to encourage others in such a way …" at bounding box center [719, 460] width 899 height 983
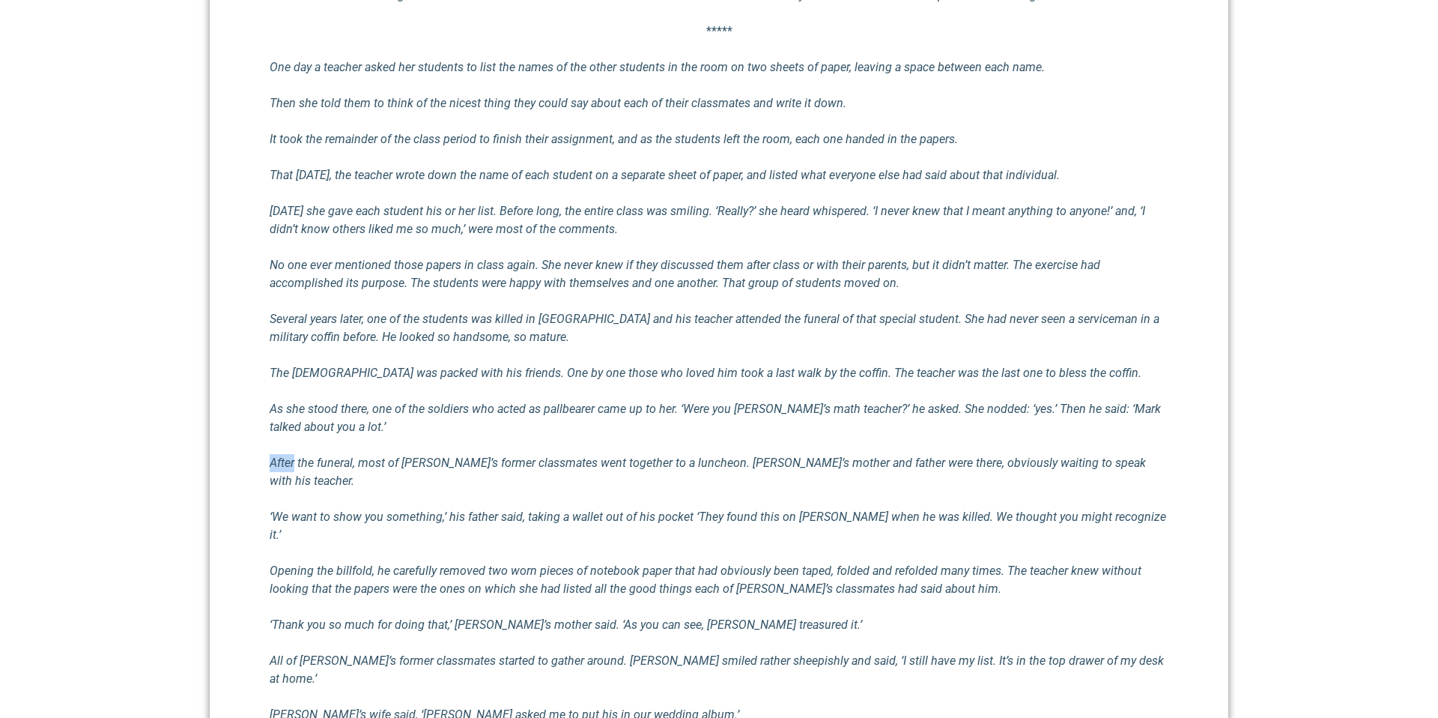
drag, startPoint x: 770, startPoint y: 442, endPoint x: 793, endPoint y: 451, distance: 24.9
click at [784, 448] on div "I think we rarely consider courses of action to encourage others in such a way …" at bounding box center [719, 460] width 899 height 983
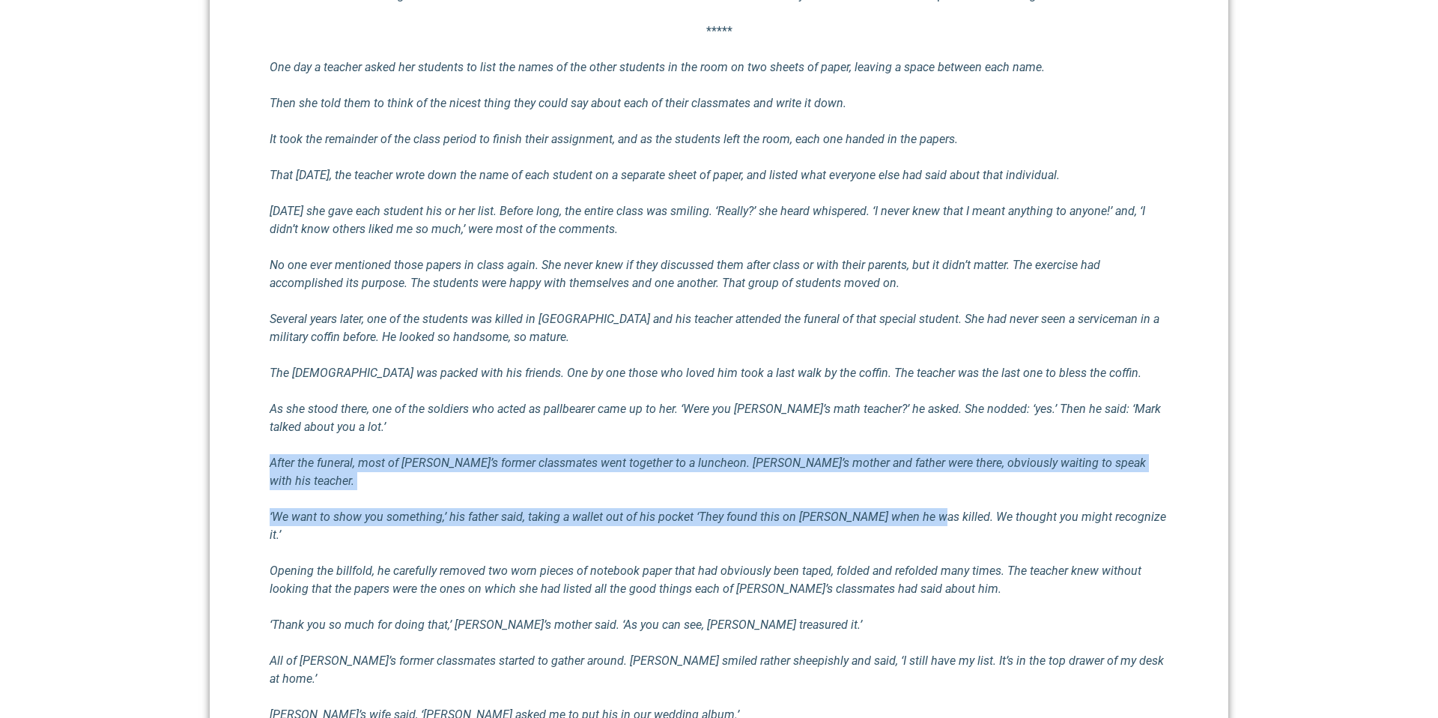
drag, startPoint x: 795, startPoint y: 451, endPoint x: 911, endPoint y: 496, distance: 124.5
click at [911, 496] on div "I think we rarely consider courses of action to encourage others in such a way …" at bounding box center [719, 460] width 899 height 983
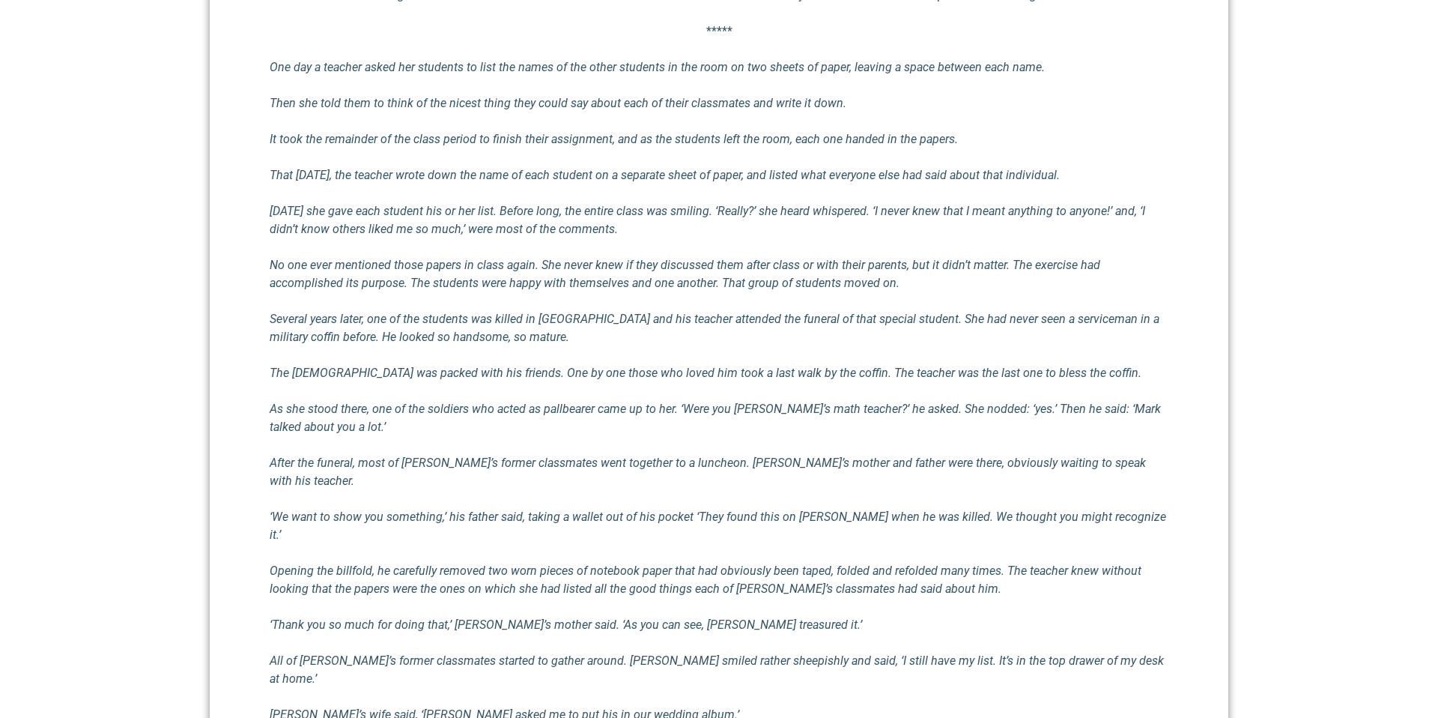
click at [900, 487] on div "I think we rarely consider courses of action to encourage others in such a way …" at bounding box center [719, 460] width 899 height 983
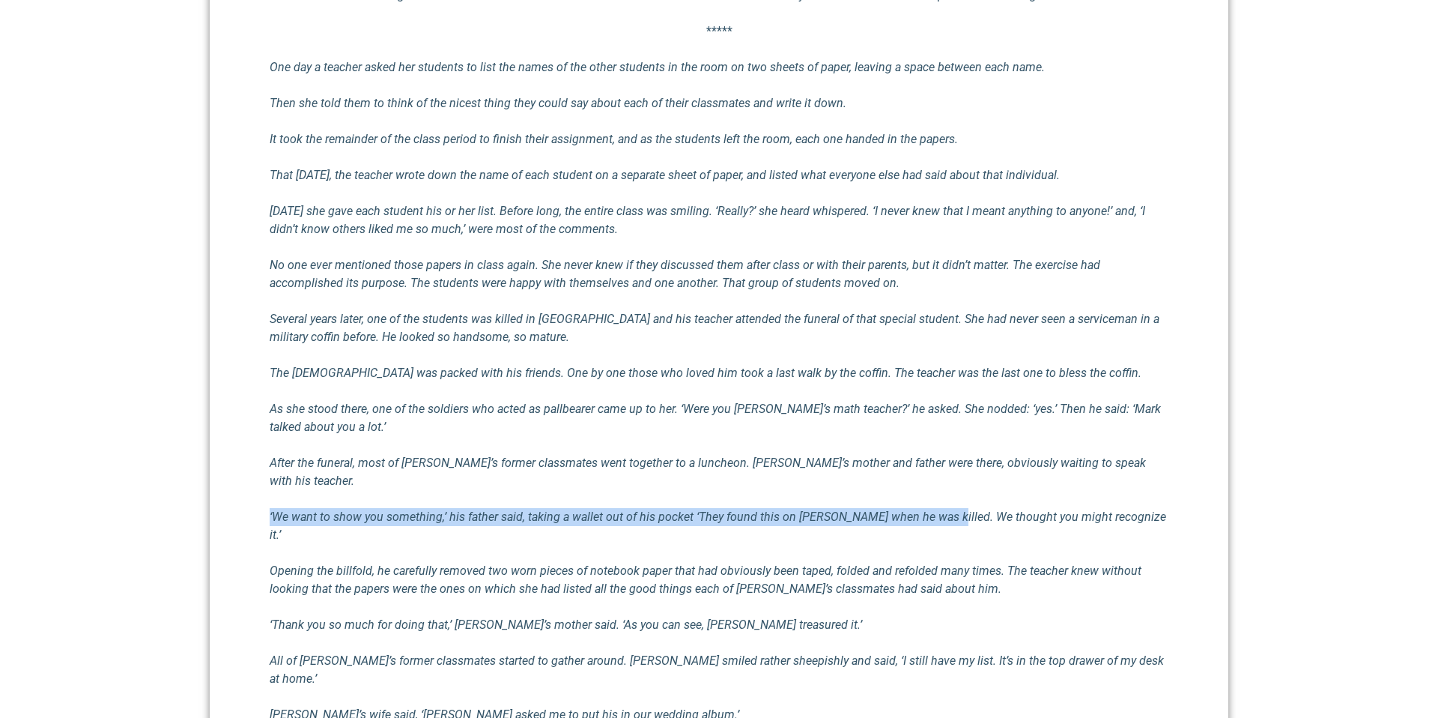
drag, startPoint x: 889, startPoint y: 481, endPoint x: 938, endPoint y: 506, distance: 54.6
click at [938, 506] on div "I think we rarely consider courses of action to encourage others in such a way …" at bounding box center [719, 460] width 899 height 983
click at [938, 508] on p "‘We want to show you something,’ his father said, taking a wallet out of his po…" at bounding box center [719, 526] width 899 height 36
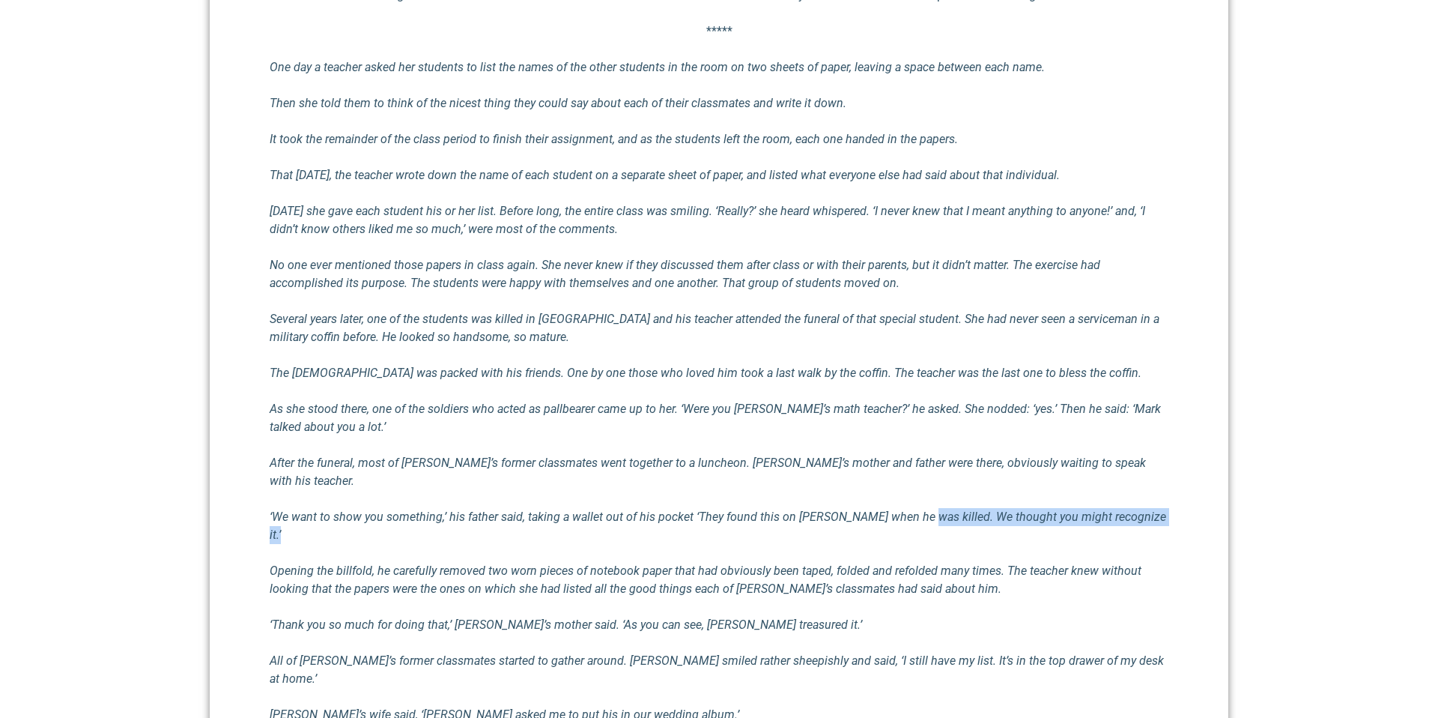
drag, startPoint x: 928, startPoint y: 516, endPoint x: 915, endPoint y: 490, distance: 29.5
click at [915, 490] on div "I think we rarely consider courses of action to encourage others in such a way …" at bounding box center [719, 460] width 899 height 983
click at [915, 508] on p "‘We want to show you something,’ his father said, taking a wallet out of his po…" at bounding box center [719, 526] width 899 height 36
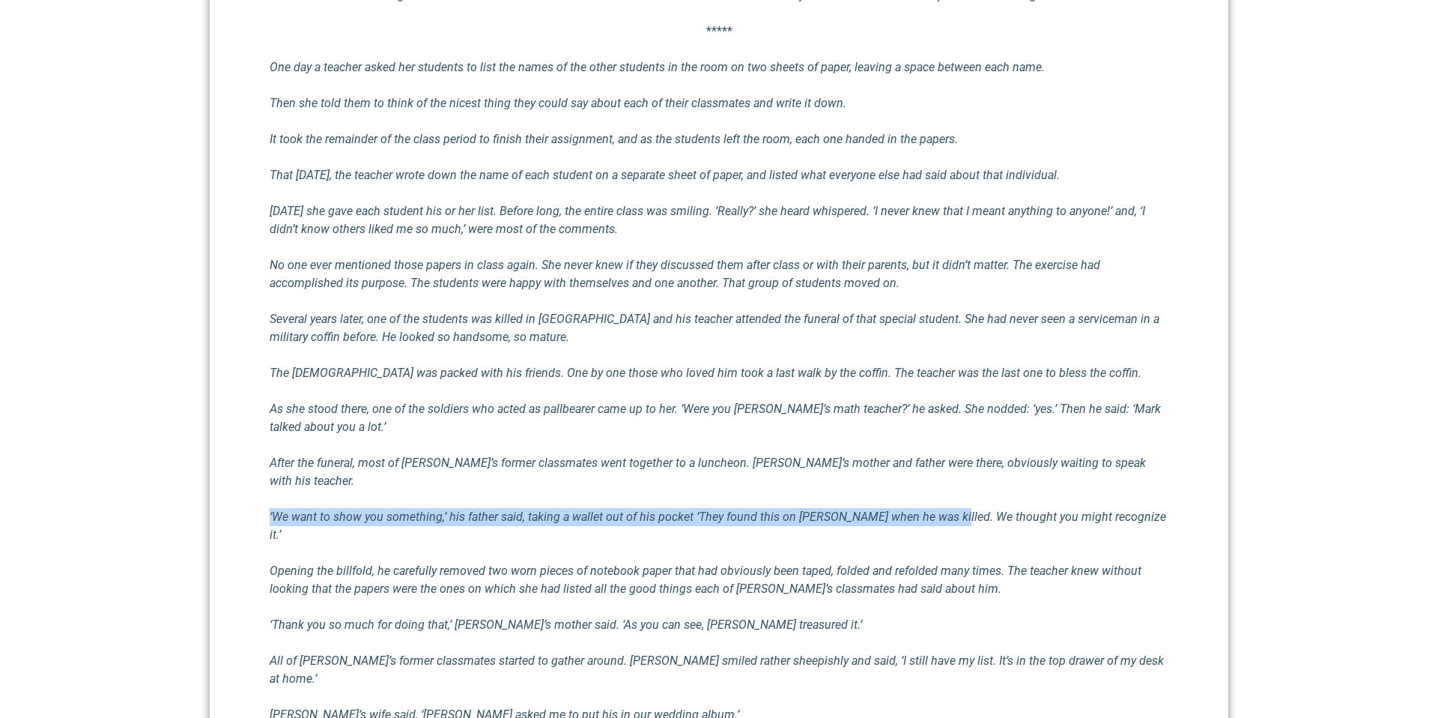
drag, startPoint x: 913, startPoint y: 480, endPoint x: 946, endPoint y: 504, distance: 40.8
click at [946, 504] on div "I think we rarely consider courses of action to encourage others in such a way …" at bounding box center [719, 460] width 899 height 983
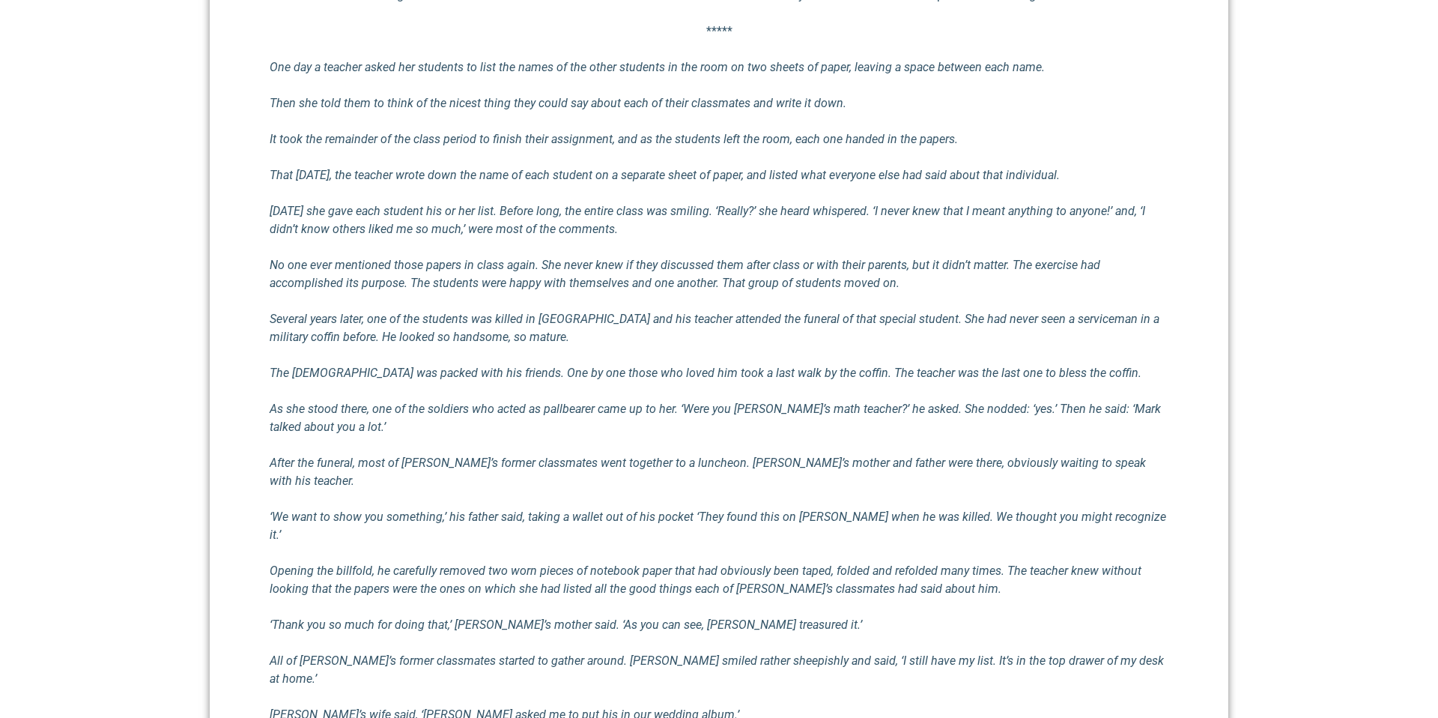
click at [948, 508] on p "‘We want to show you something,’ his father said, taking a wallet out of his po…" at bounding box center [719, 526] width 899 height 36
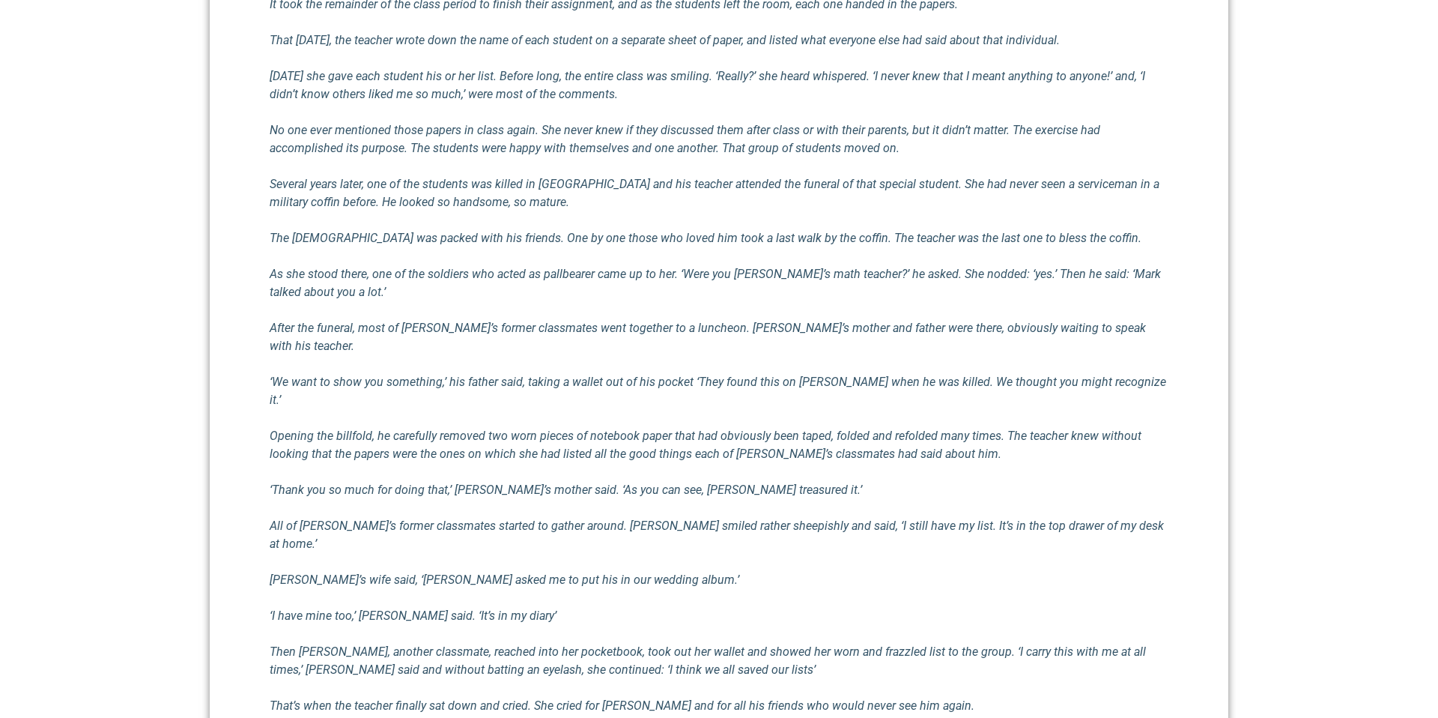
scroll to position [912, 0]
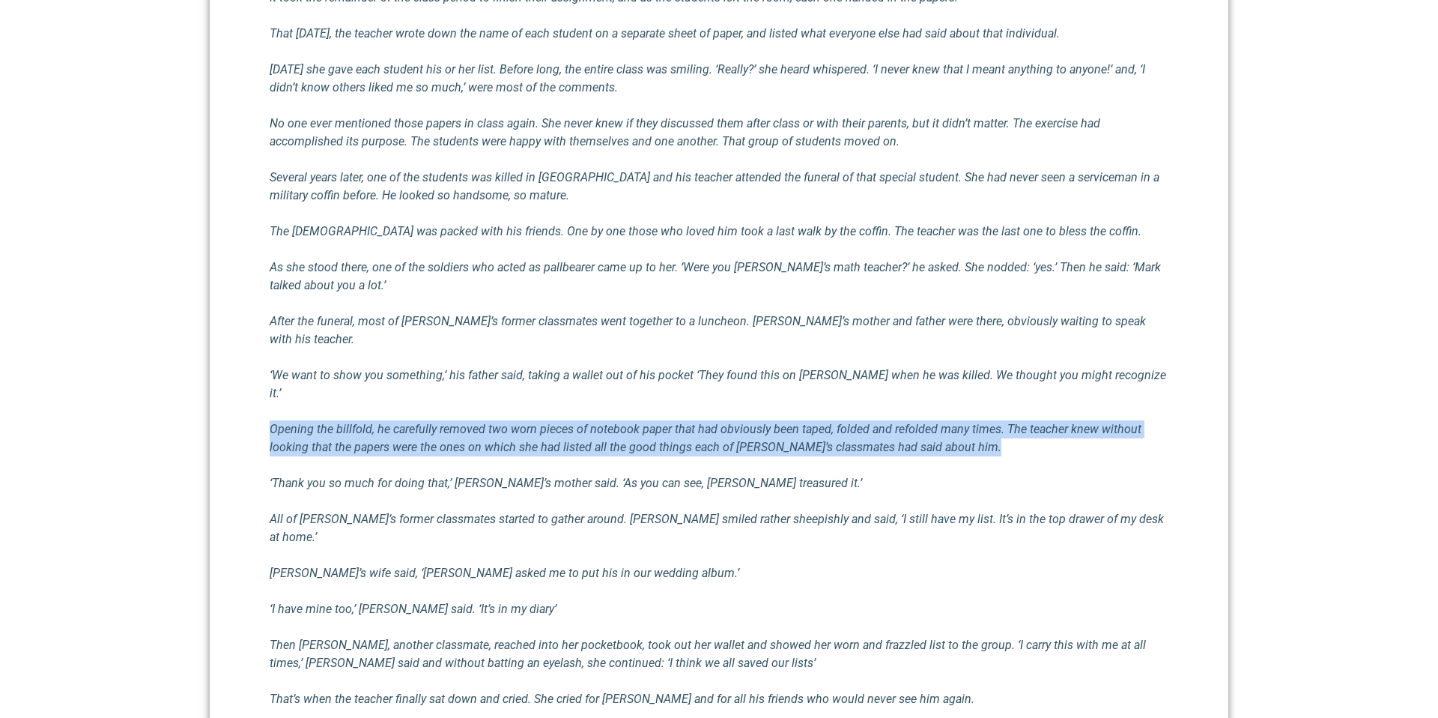
drag, startPoint x: 625, startPoint y: 425, endPoint x: 609, endPoint y: 374, distance: 53.5
click at [609, 374] on div "I think we rarely consider courses of action to encourage others in such a way …" at bounding box center [719, 318] width 899 height 983
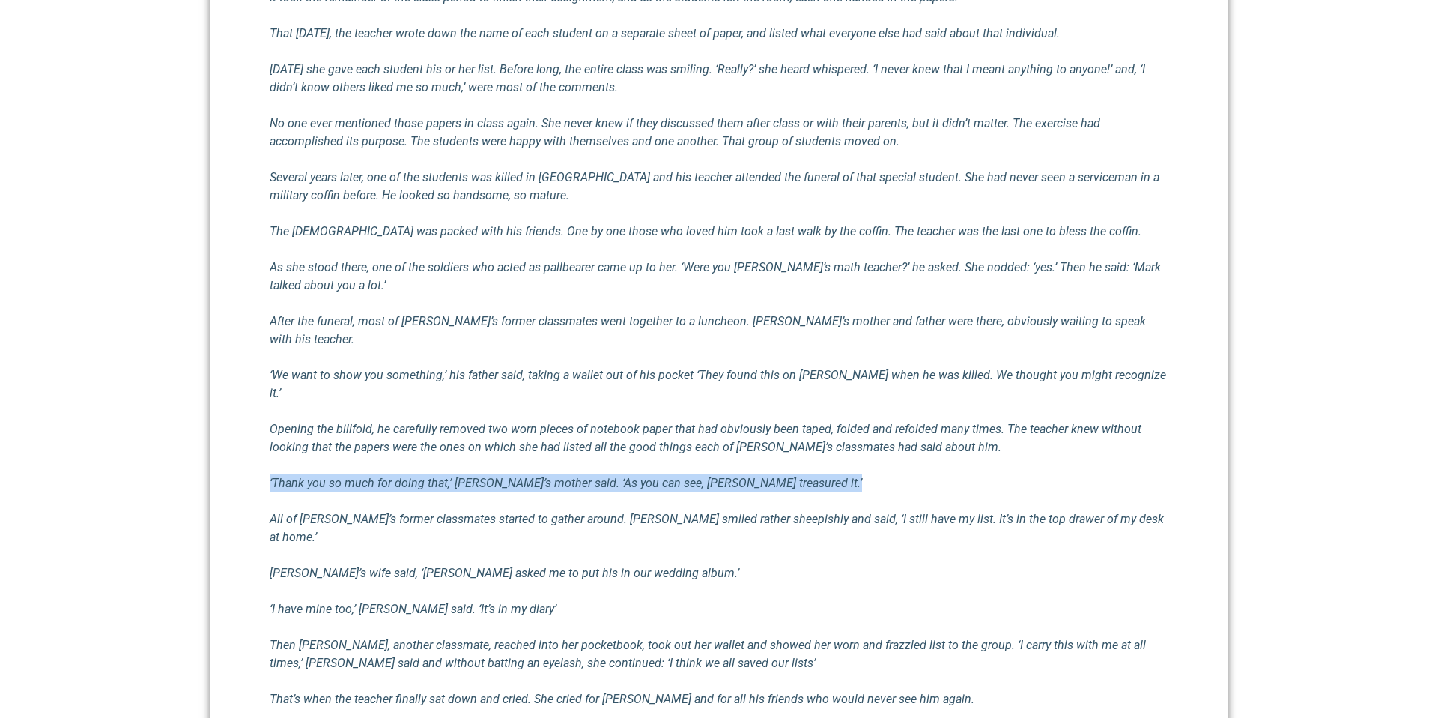
drag, startPoint x: 613, startPoint y: 427, endPoint x: 687, endPoint y: 459, distance: 80.2
click at [687, 459] on div "I think we rarely consider courses of action to encourage others in such a way …" at bounding box center [719, 318] width 899 height 983
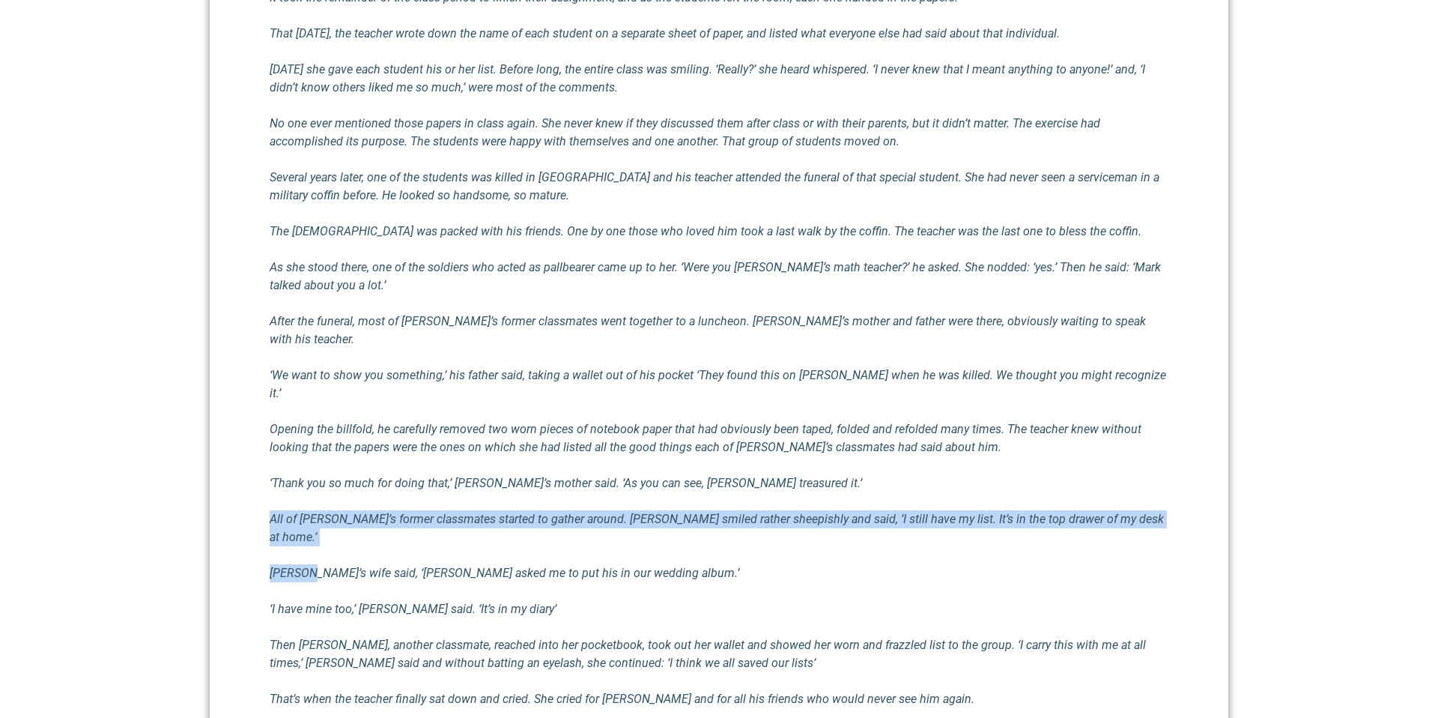
drag, startPoint x: 687, startPoint y: 459, endPoint x: 719, endPoint y: 503, distance: 54.1
click at [719, 503] on div "I think we rarely consider courses of action to encourage others in such a way …" at bounding box center [719, 318] width 899 height 983
drag
click at [697, 461] on div "I think we rarely consider courses of action to encourage others in such a way …" at bounding box center [719, 318] width 899 height 983
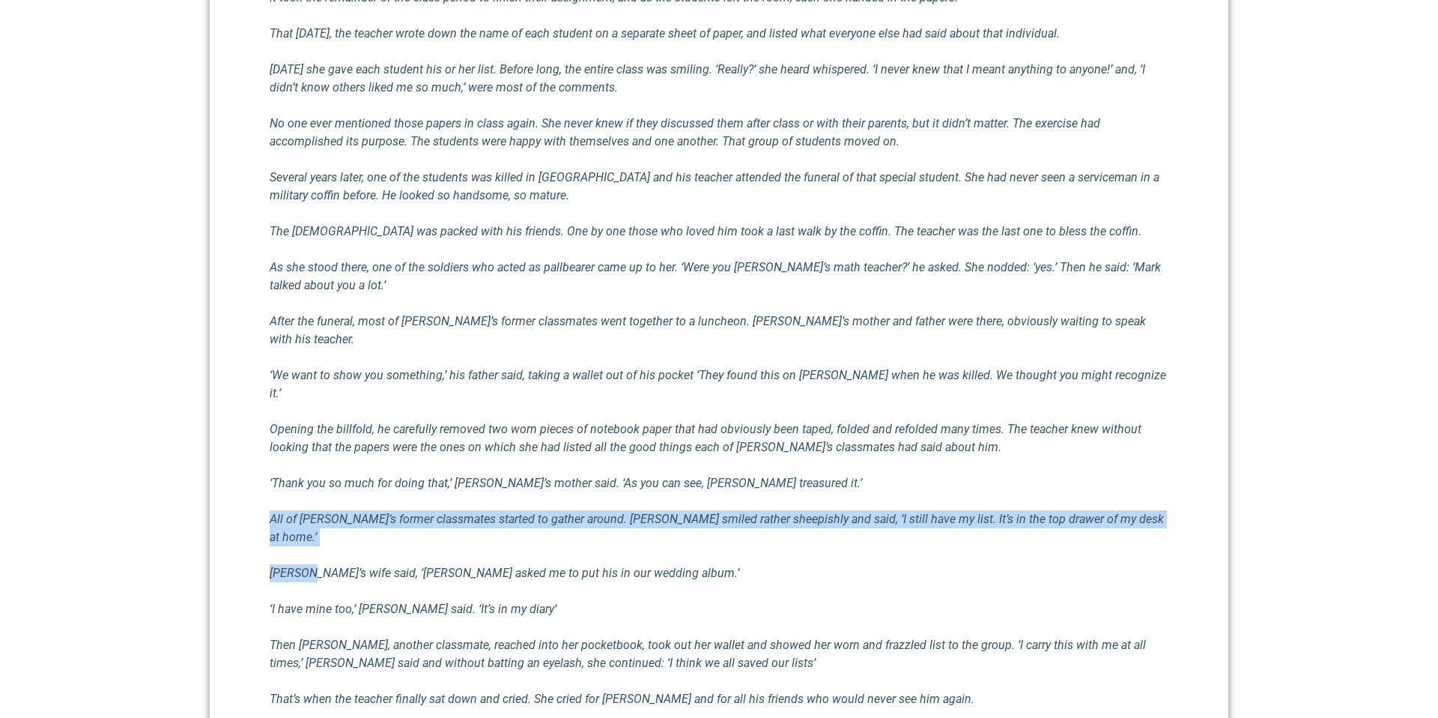
click at [697, 461] on div "I think we rarely consider courses of action to encourage others in such a way …" at bounding box center [719, 318] width 899 height 983
click at [739, 497] on div "I think we rarely consider courses of action to encourage others in such a way …" at bounding box center [719, 318] width 899 height 983
click at [739, 498] on div "I think we rarely consider courses of action to encourage others in such a way …" at bounding box center [719, 318] width 899 height 983
click at [728, 470] on div "I think we rarely consider courses of action to encourage others in such a way …" at bounding box center [719, 318] width 899 height 983
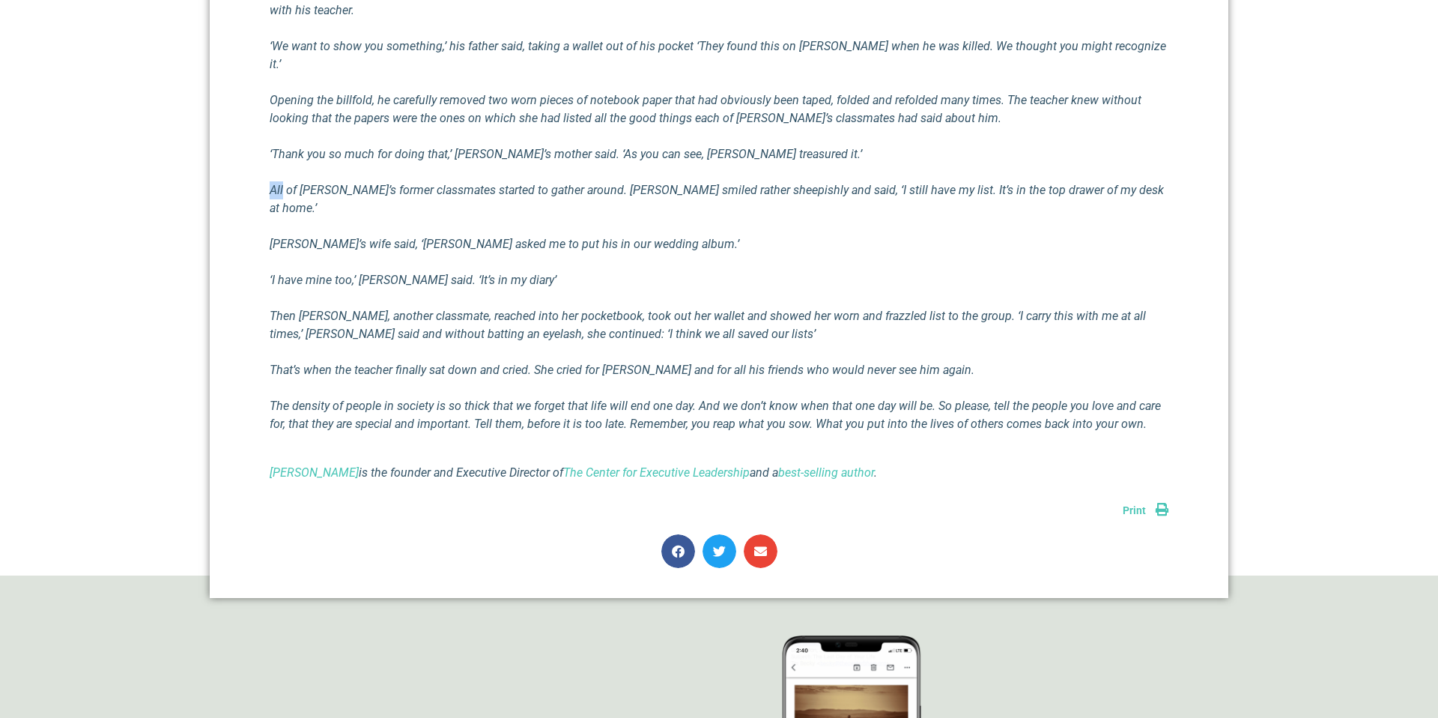
scroll to position [1255, 0]
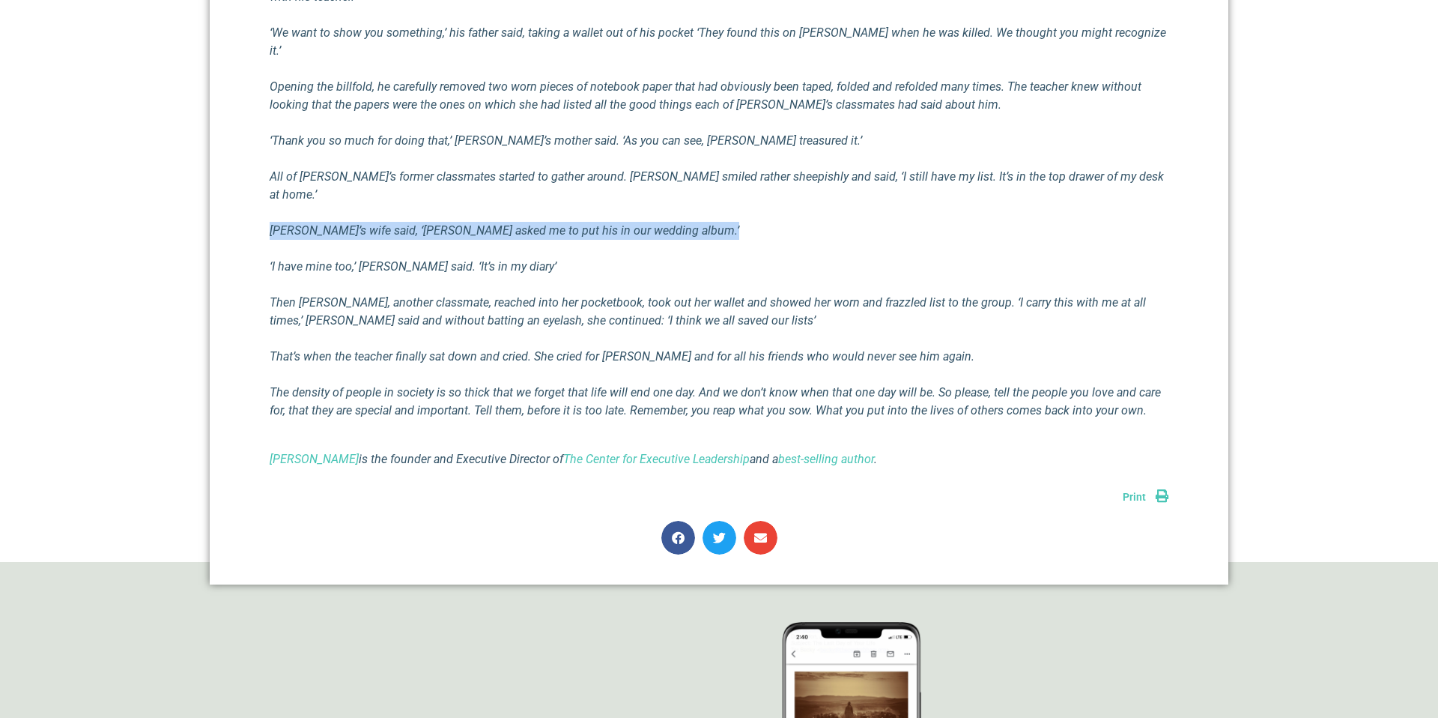
click at [521, 258] on p "‘I have mine too,’ [PERSON_NAME] said. ‘It’s in my diary’" at bounding box center [719, 267] width 899 height 18
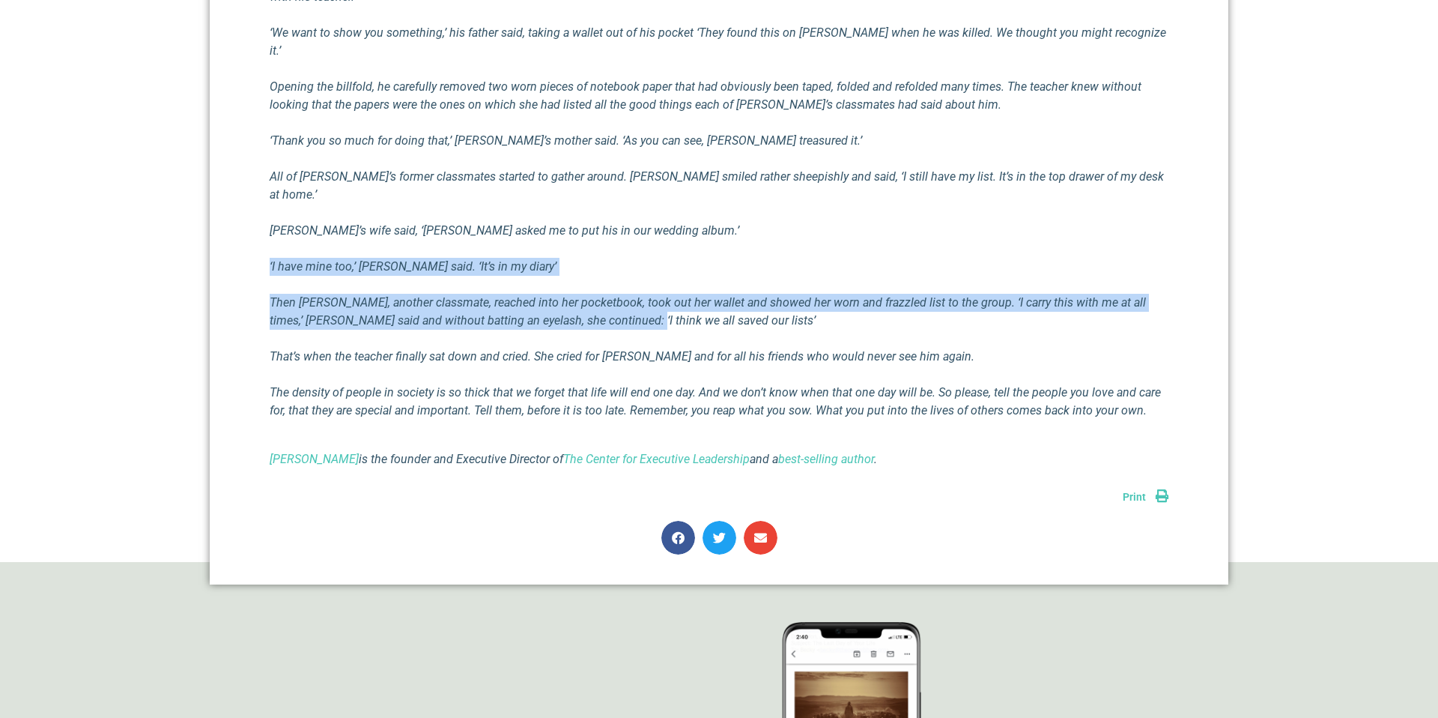
click at [577, 295] on em "Then [PERSON_NAME], another classmate, reached into her pocketbook, took out he…" at bounding box center [708, 311] width 876 height 32
drag, startPoint x: 577, startPoint y: 279, endPoint x: 696, endPoint y: 239, distance: 125.8
click at [696, 294] on p "Then [PERSON_NAME], another classmate, reached into her pocketbook, took out he…" at bounding box center [719, 312] width 899 height 36
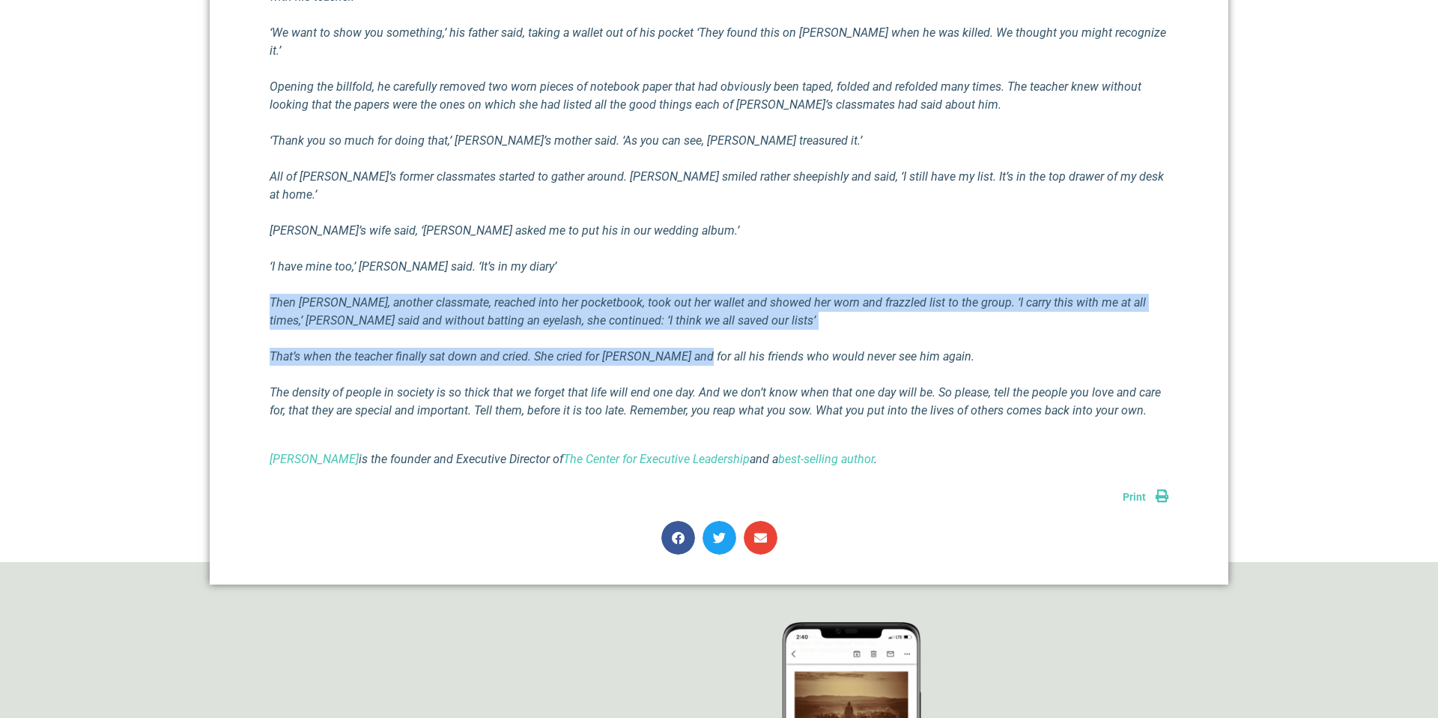
click at [683, 349] on em "That’s when the teacher finally sat down and cried. She cried for [PERSON_NAME]…" at bounding box center [622, 356] width 705 height 14
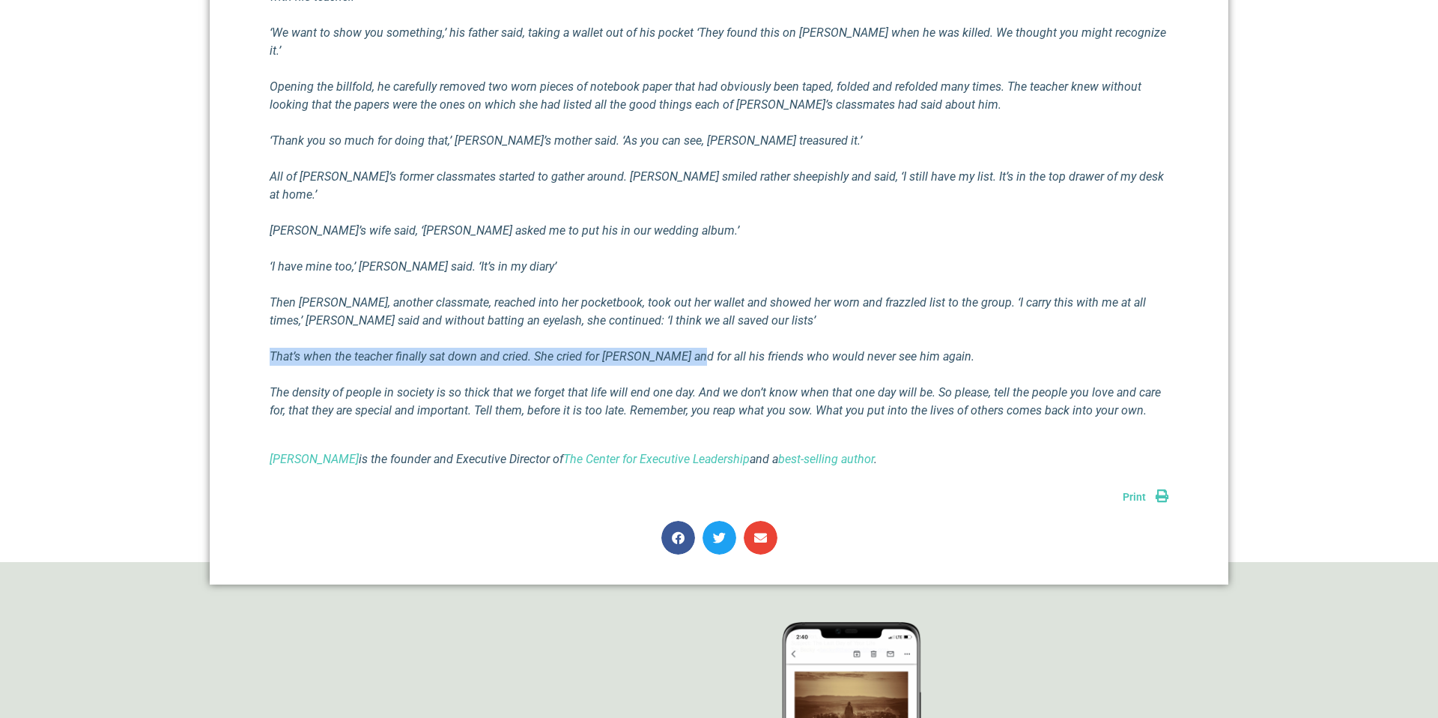
drag, startPoint x: 683, startPoint y: 309, endPoint x: 666, endPoint y: 283, distance: 30.7
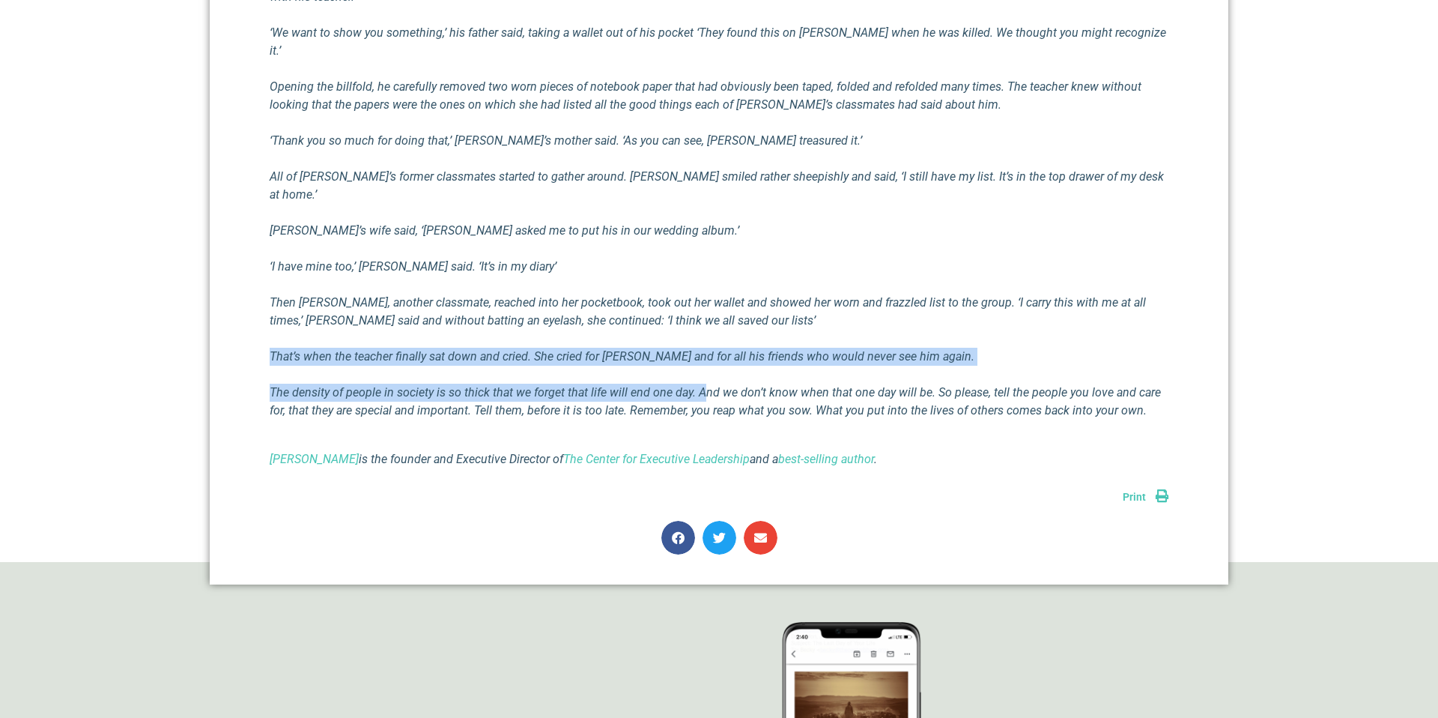
drag, startPoint x: 673, startPoint y: 294, endPoint x: 703, endPoint y: 336, distance: 50.9
click at [703, 385] on em "The density of people in society is so thick that we forget that life will end …" at bounding box center [715, 401] width 891 height 32
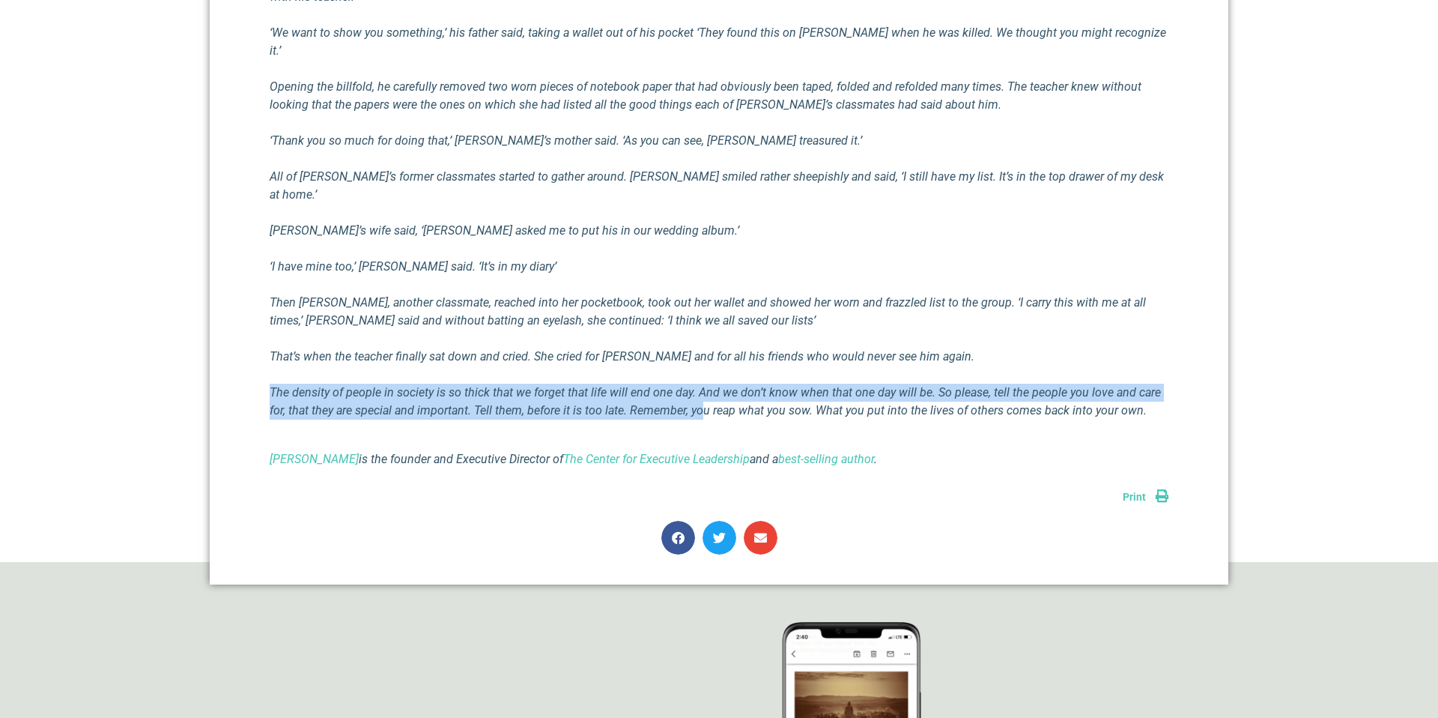
drag, startPoint x: 598, startPoint y: 312, endPoint x: 717, endPoint y: 356, distance: 126.1
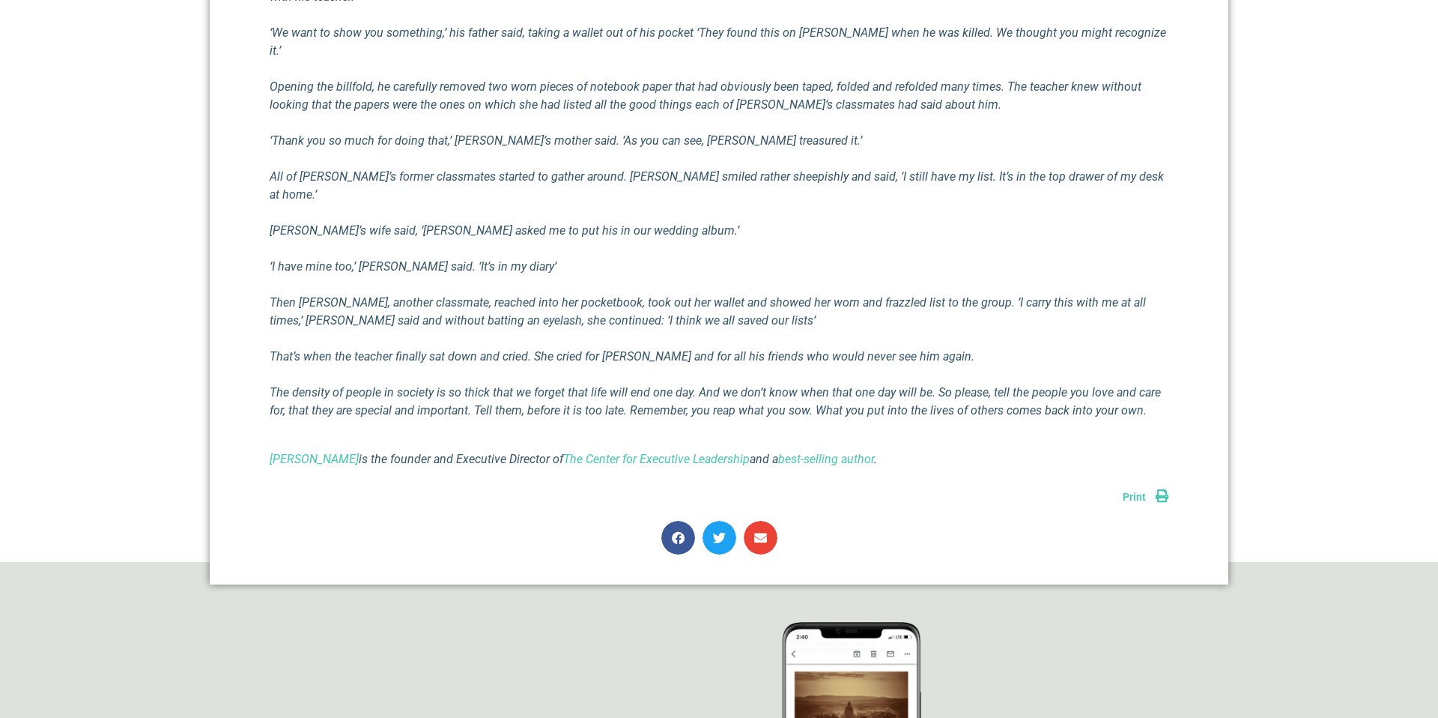
click at [717, 385] on em "The density of people in society is so thick that we forget that life will end …" at bounding box center [715, 401] width 891 height 32
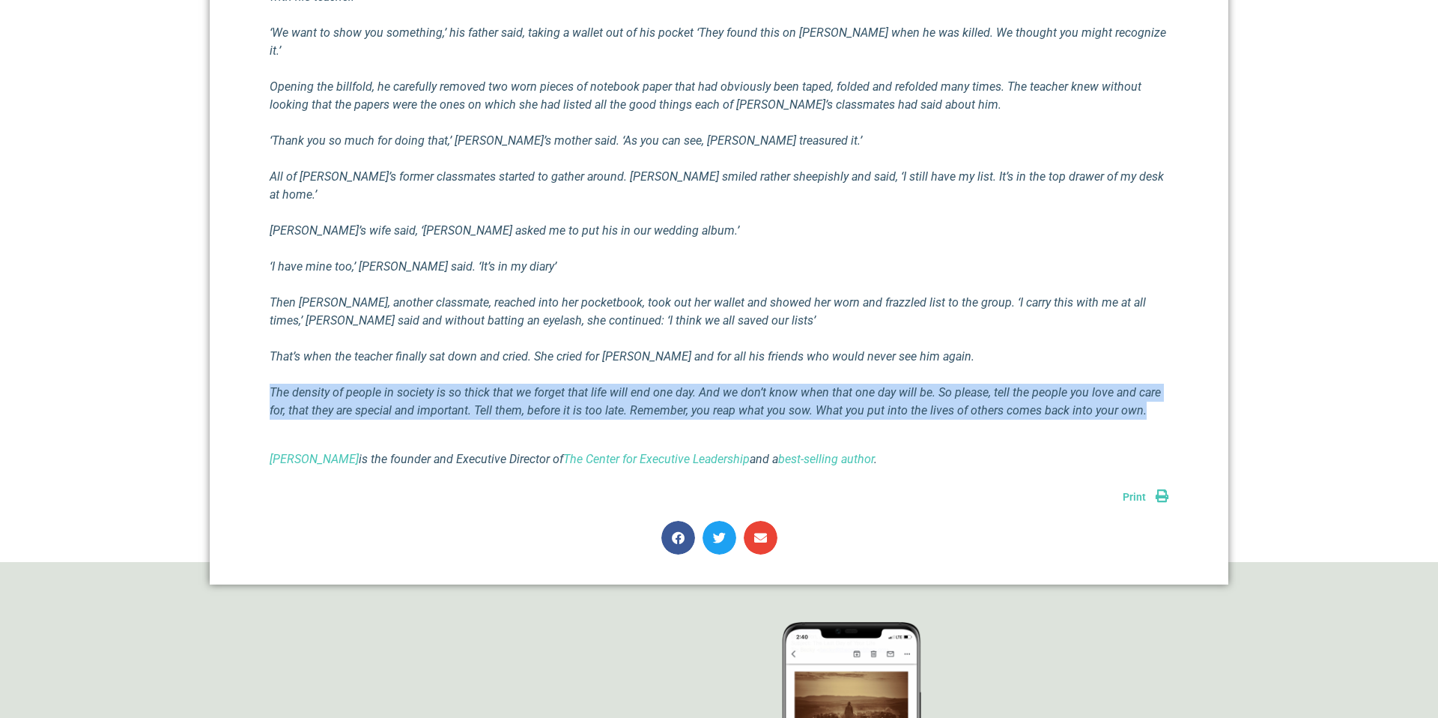
drag, startPoint x: 717, startPoint y: 356, endPoint x: 707, endPoint y: 351, distance: 10.7
click at [716, 385] on em "The density of people in society is so thick that we forget that life will end …" at bounding box center [715, 401] width 891 height 32
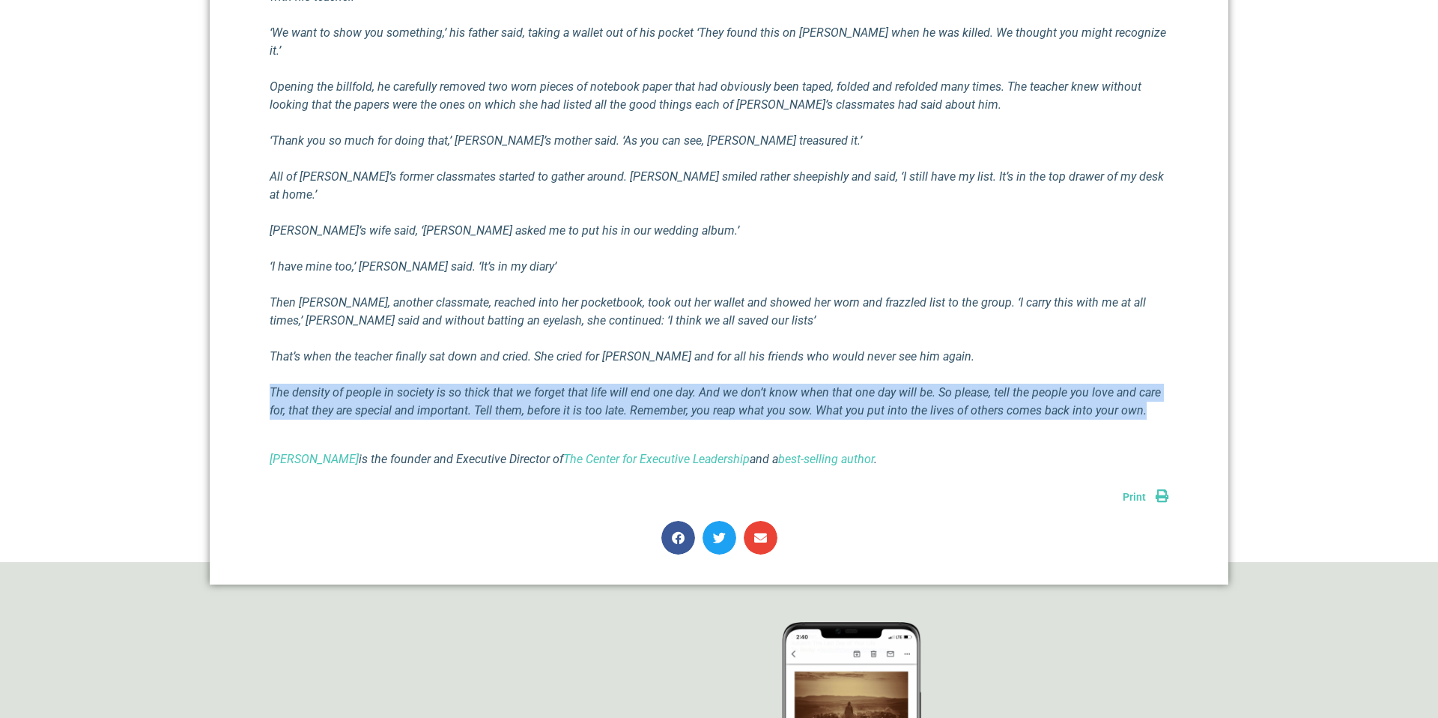
drag, startPoint x: 763, startPoint y: 373, endPoint x: 711, endPoint y: 325, distance: 71.0
